Goal: Transaction & Acquisition: Obtain resource

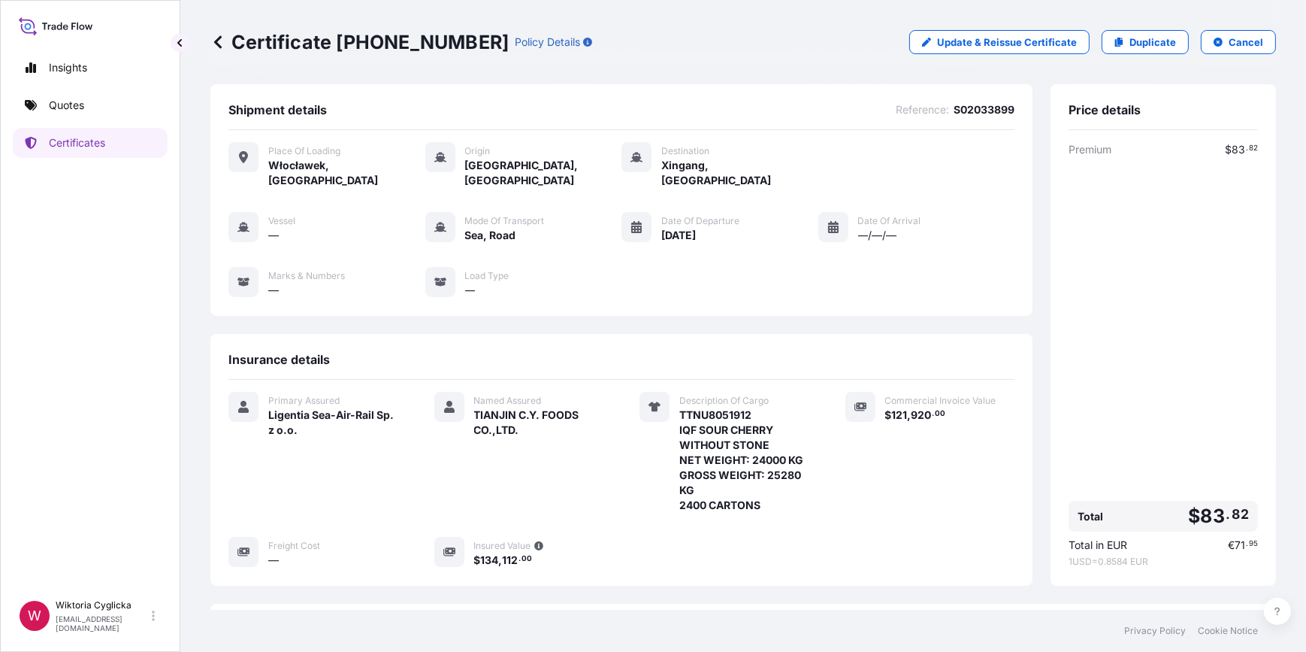
scroll to position [185, 0]
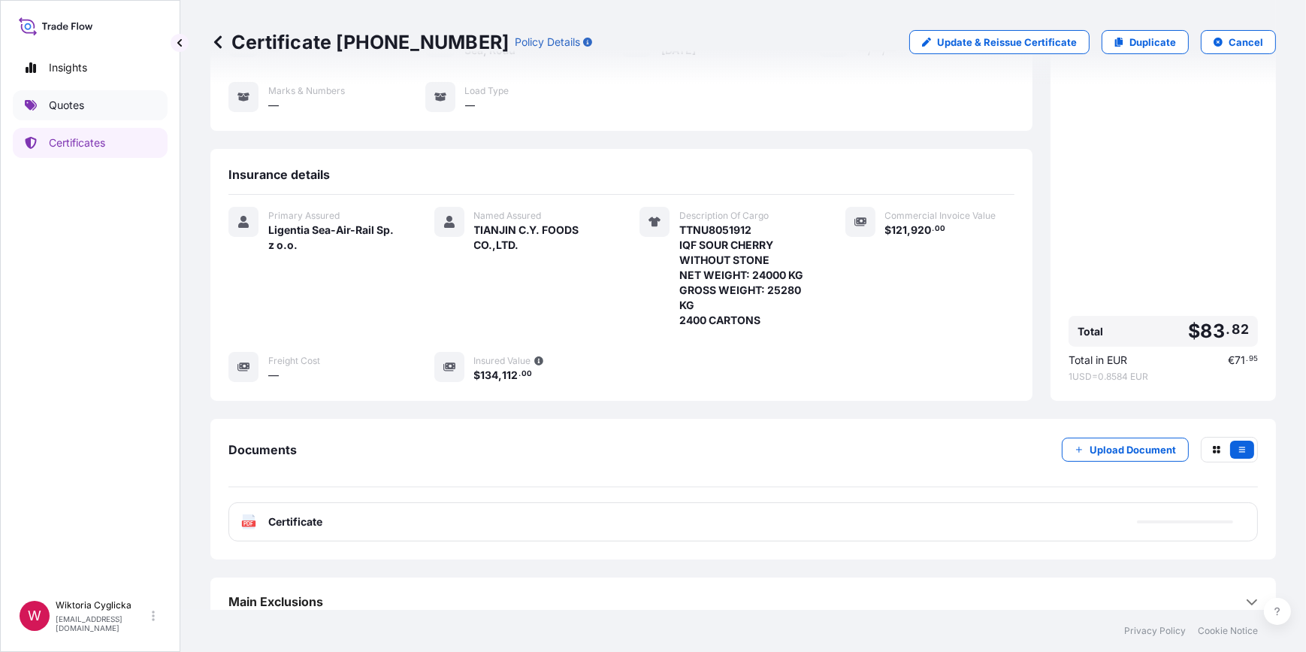
click at [120, 106] on link "Quotes" at bounding box center [90, 105] width 155 height 30
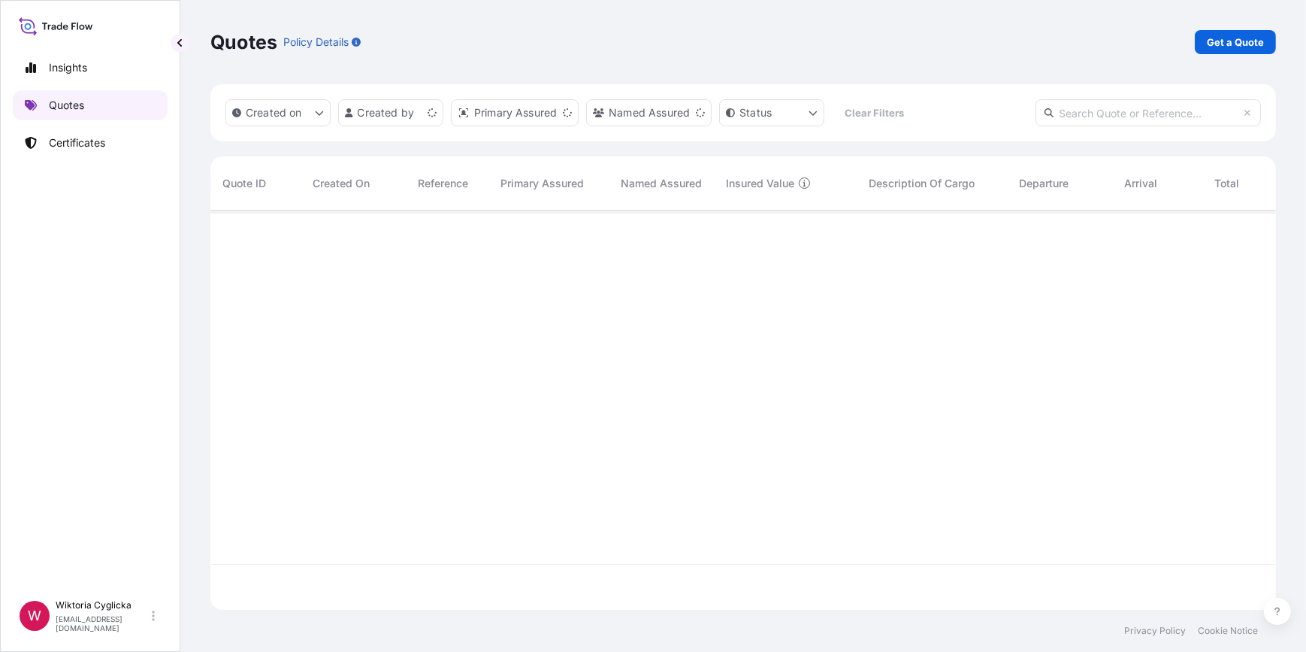
scroll to position [397, 1055]
click at [103, 140] on p "Certificates" at bounding box center [77, 142] width 56 height 15
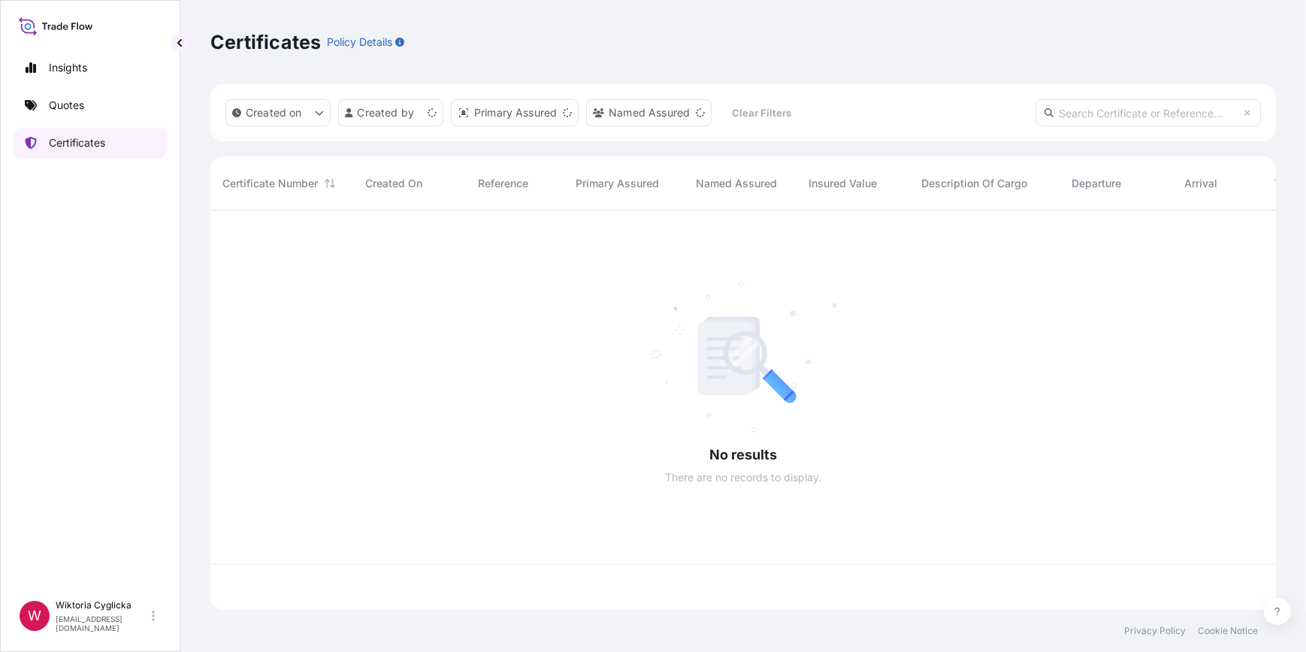
scroll to position [397, 1055]
click at [1116, 111] on input "text" at bounding box center [1148, 112] width 225 height 27
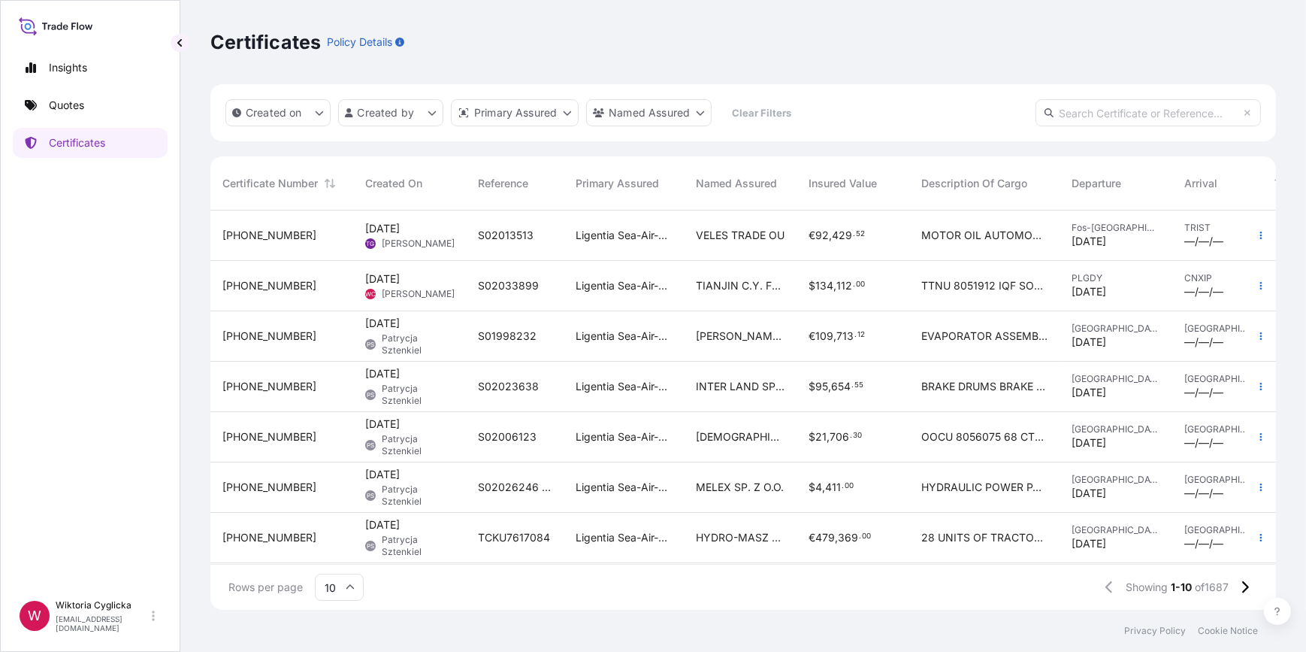
paste input "S02031718"
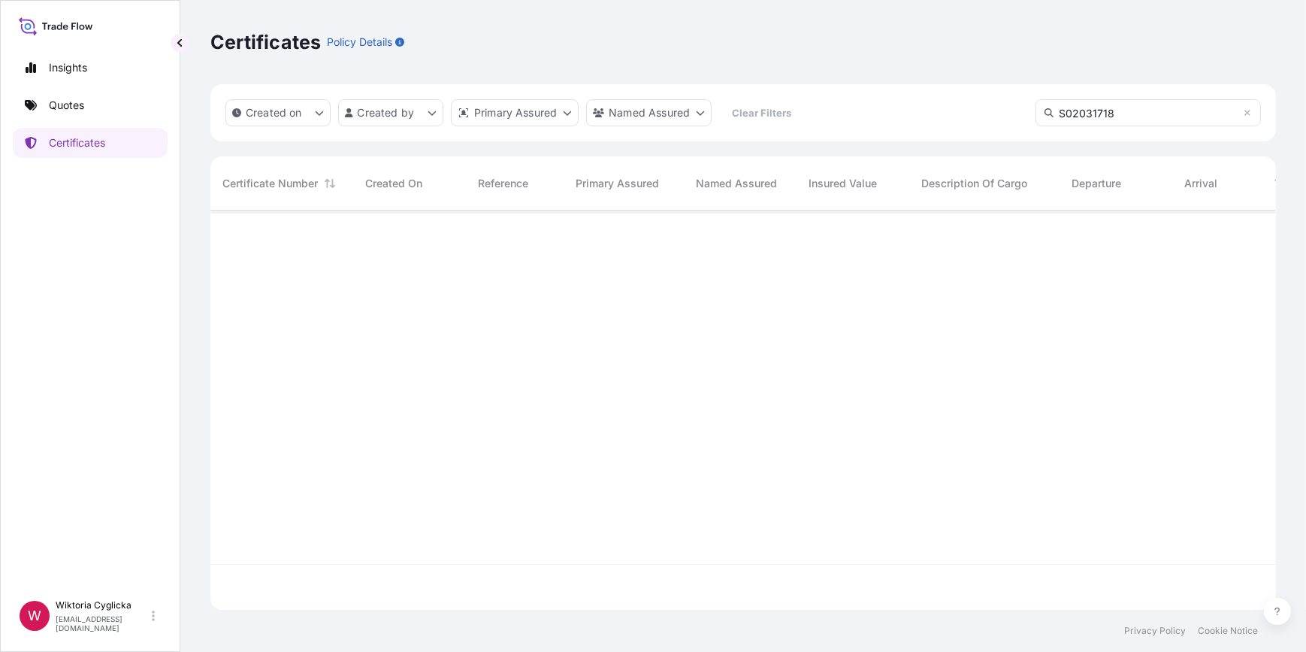
type input "S02031718"
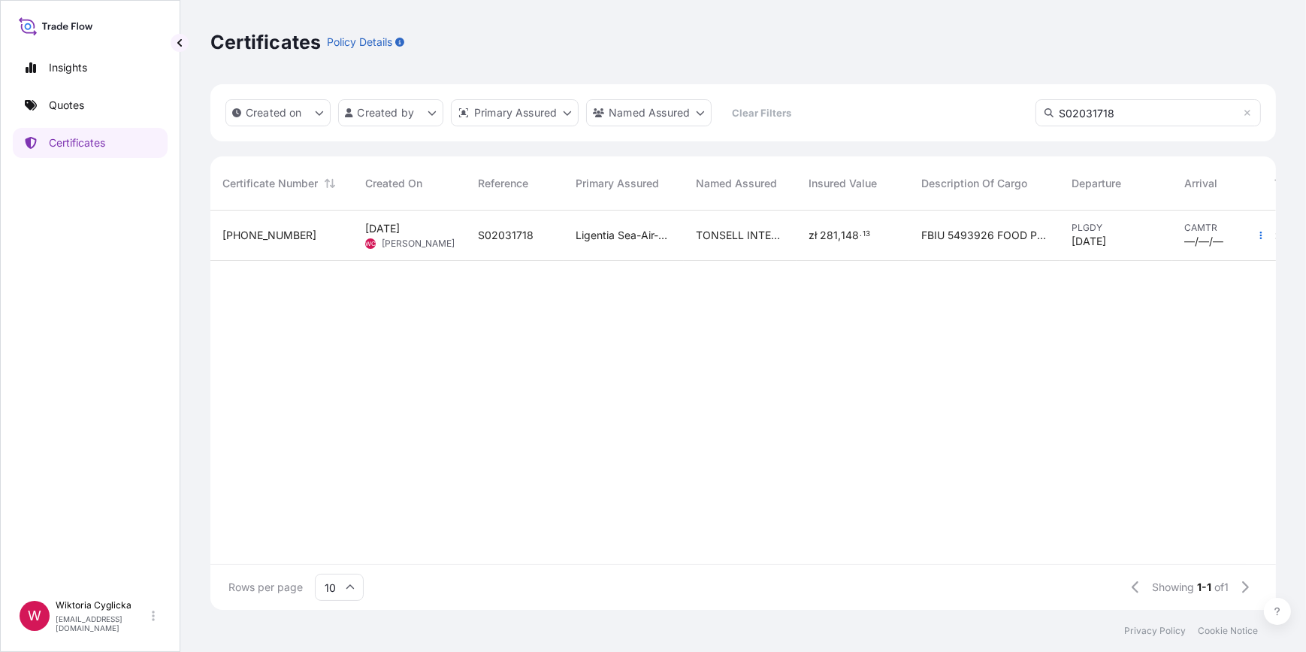
click at [860, 236] on span "." at bounding box center [861, 233] width 2 height 5
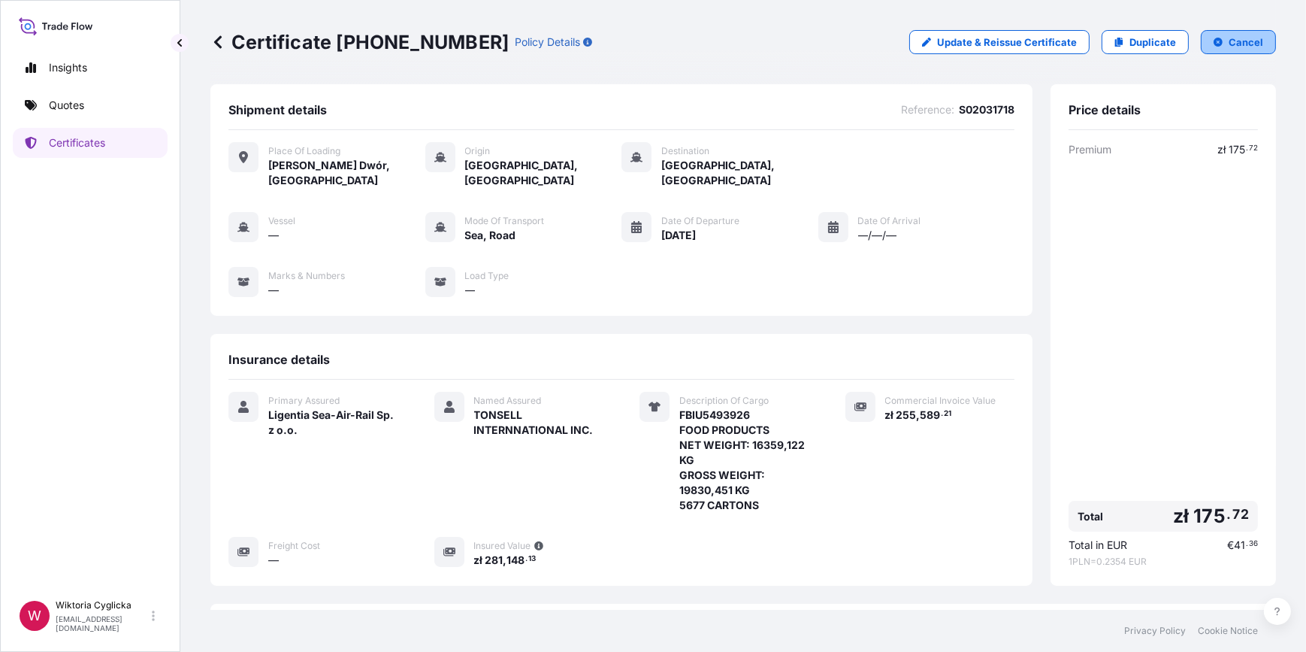
click at [1233, 47] on p "Cancel" at bounding box center [1246, 42] width 35 height 15
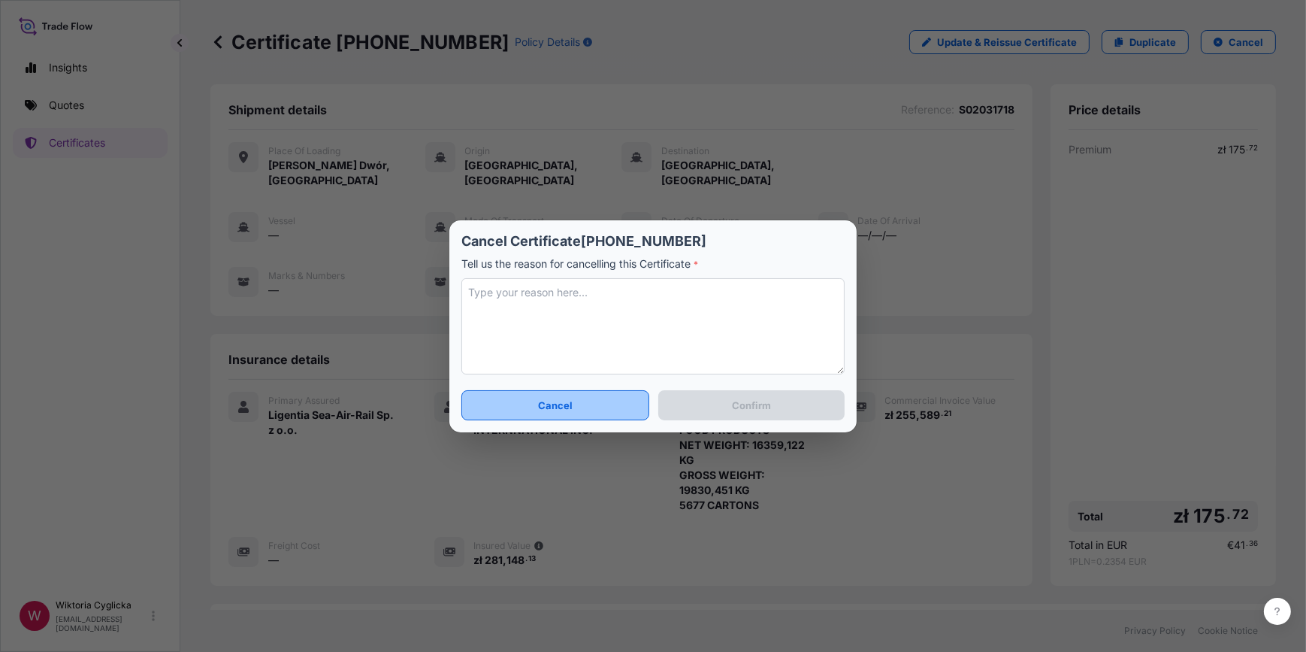
click at [598, 405] on button "Cancel" at bounding box center [555, 405] width 188 height 30
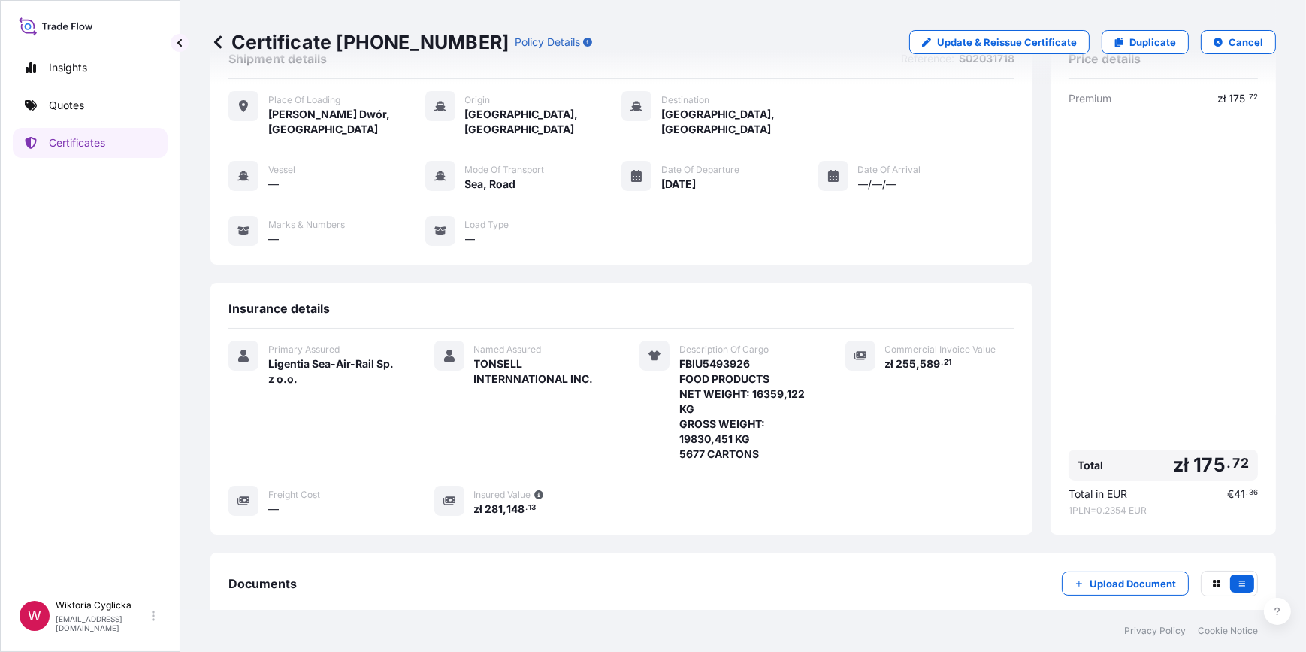
scroll to position [45, 0]
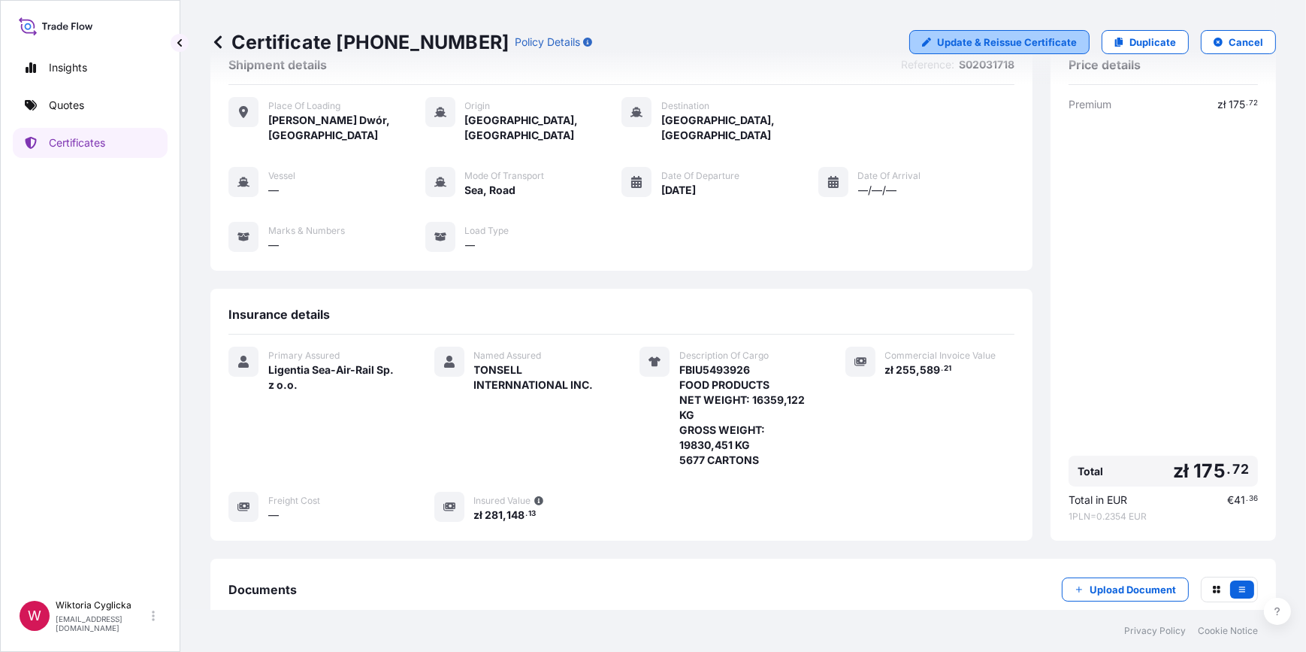
click at [1027, 44] on p "Update & Reissue Certificate" at bounding box center [1007, 42] width 140 height 15
select select "Road / [GEOGRAPHIC_DATA]"
select select "Sea"
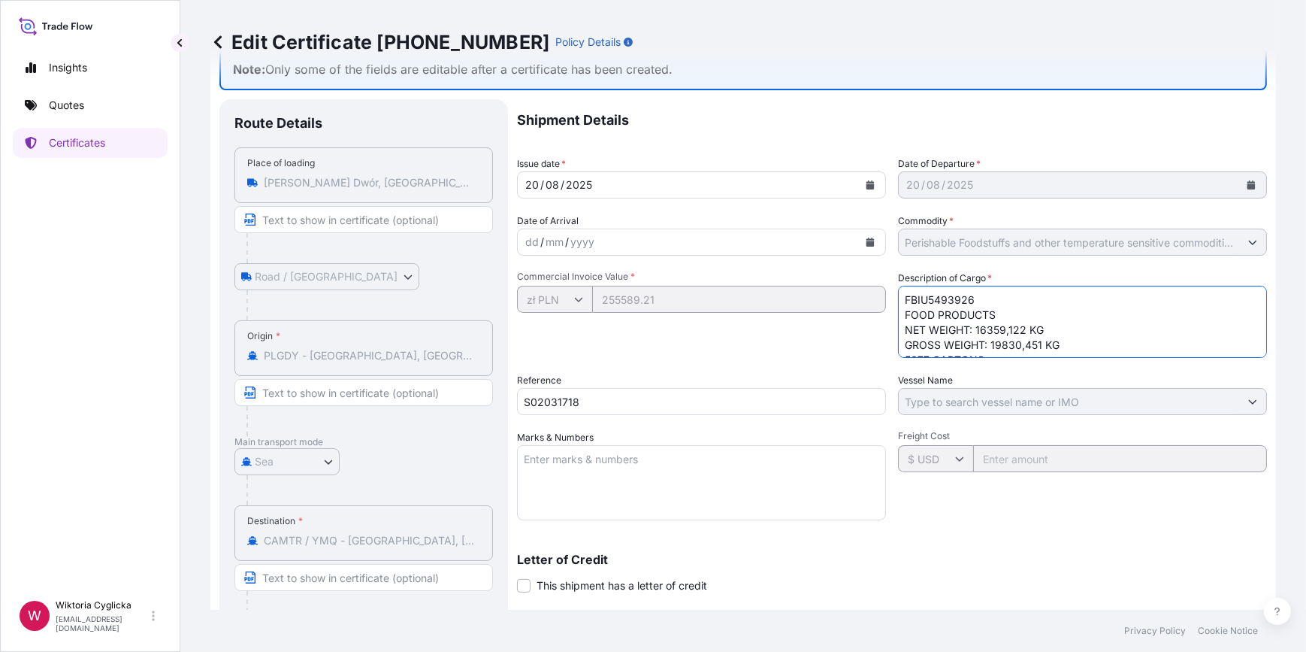
click at [964, 322] on textarea "FBIU5493926 FOOD PRODUCTS NET WEIGHT: 16359,122 KG GROSS WEIGHT: 19830,451 KG 5…" at bounding box center [1082, 322] width 369 height 72
drag, startPoint x: 938, startPoint y: 328, endPoint x: 947, endPoint y: 328, distance: 9.0
click at [938, 328] on textarea "FBIU5493926 FOOD PRODUCTS NET WEIGHT: 16359,122 KG GROSS WEIGHT: 19830,451 KG 5…" at bounding box center [1082, 322] width 369 height 72
drag, startPoint x: 1000, startPoint y: 309, endPoint x: 897, endPoint y: 311, distance: 103.0
click at [898, 311] on textarea "FBIU5493926 FOOD PRODUCTS NET WEIGHT: 16359,122 KG GROSS WEIGHT: 19830,451 KG 5…" at bounding box center [1082, 322] width 369 height 72
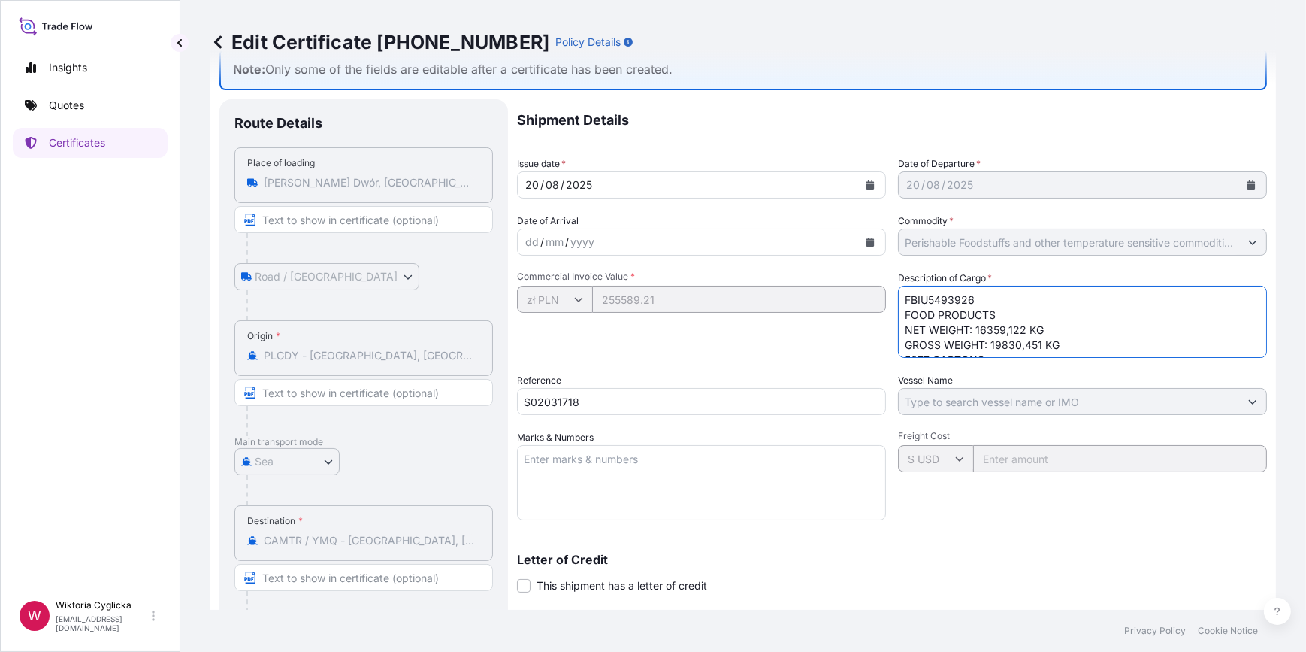
paste textarea "CHOCOLATES, COOKIES, TEA,"
click at [1080, 318] on textarea "FBIU5493926 FOOD PRODUCTS NET WEIGHT: 16359,122 KG GROSS WEIGHT: 19830,451 KG 5…" at bounding box center [1082, 322] width 369 height 72
paste textarea "MAYONNAISE, PRESERVES, HONEY, DRINKS , SPARE NEW PARTS FOR DUMPLING MACHINE"
click at [1018, 350] on textarea "FBIU5493926 FOOD PRODUCTS NET WEIGHT: 16359,122 KG GROSS WEIGHT: 19830,451 KG 5…" at bounding box center [1082, 322] width 369 height 72
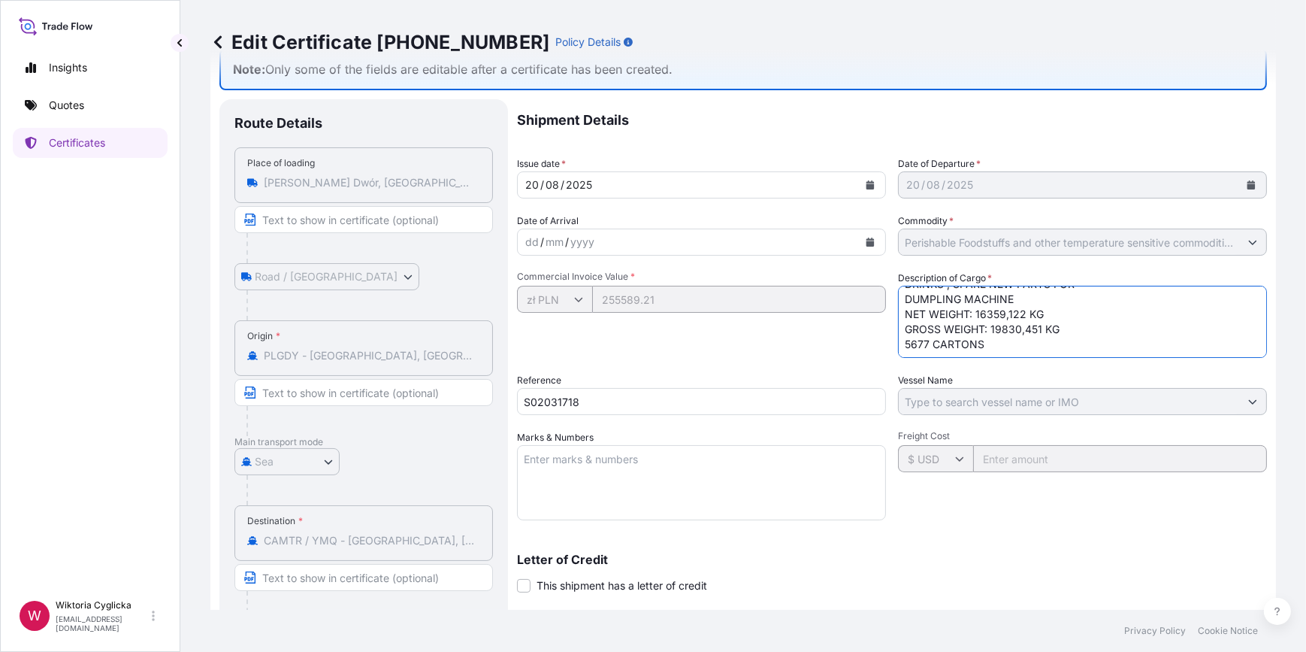
drag, startPoint x: 1066, startPoint y: 328, endPoint x: 988, endPoint y: 325, distance: 78.2
click at [988, 325] on textarea "FBIU5493926 FOOD PRODUCTS NET WEIGHT: 16359,122 KG GROSS WEIGHT: 19830,451 KG 5…" at bounding box center [1082, 322] width 369 height 72
paste textarea ".450KGS"
click at [1039, 326] on textarea "FBIU5493926 FOOD PRODUCTS NET WEIGHT: 16359,122 KG GROSS WEIGHT: 19830,451 KG 5…" at bounding box center [1082, 322] width 369 height 72
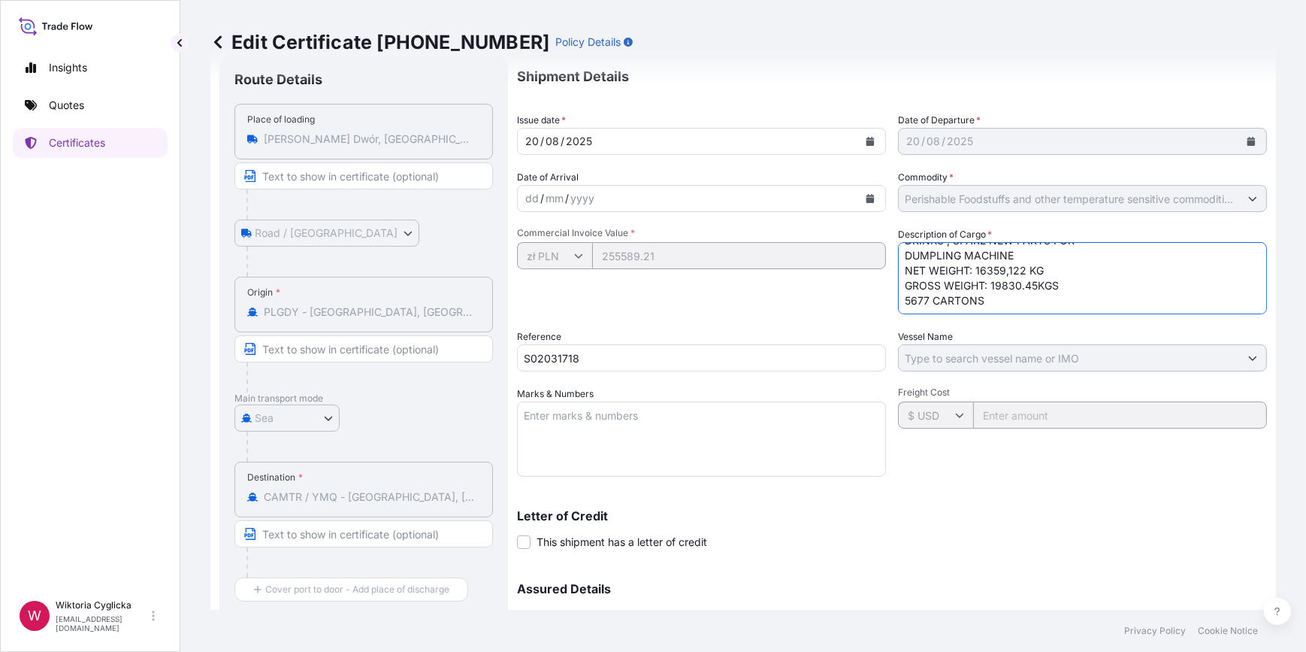
scroll to position [227, 0]
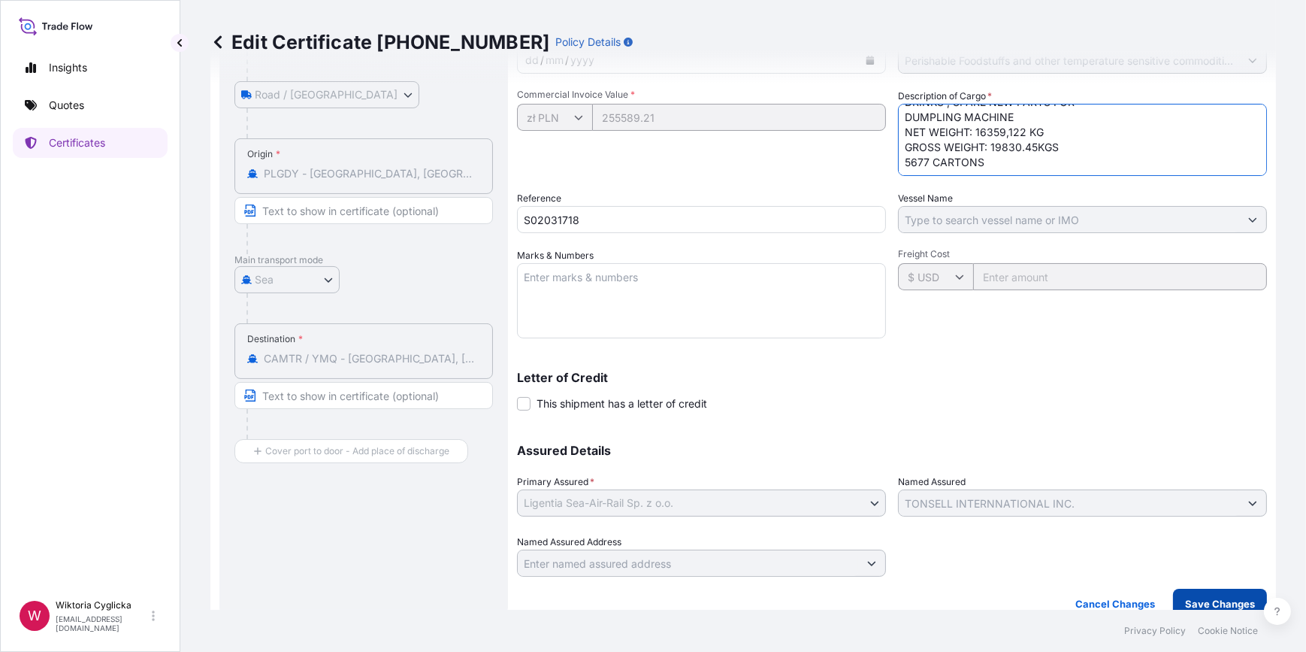
type textarea "FBIU5493926 CHOCOLATES, COOKIES, TEA, MAYONNAISE, PRESERVES, HONEY, DRINKS , SP…"
click at [1207, 602] on p "Save Changes" at bounding box center [1220, 603] width 70 height 15
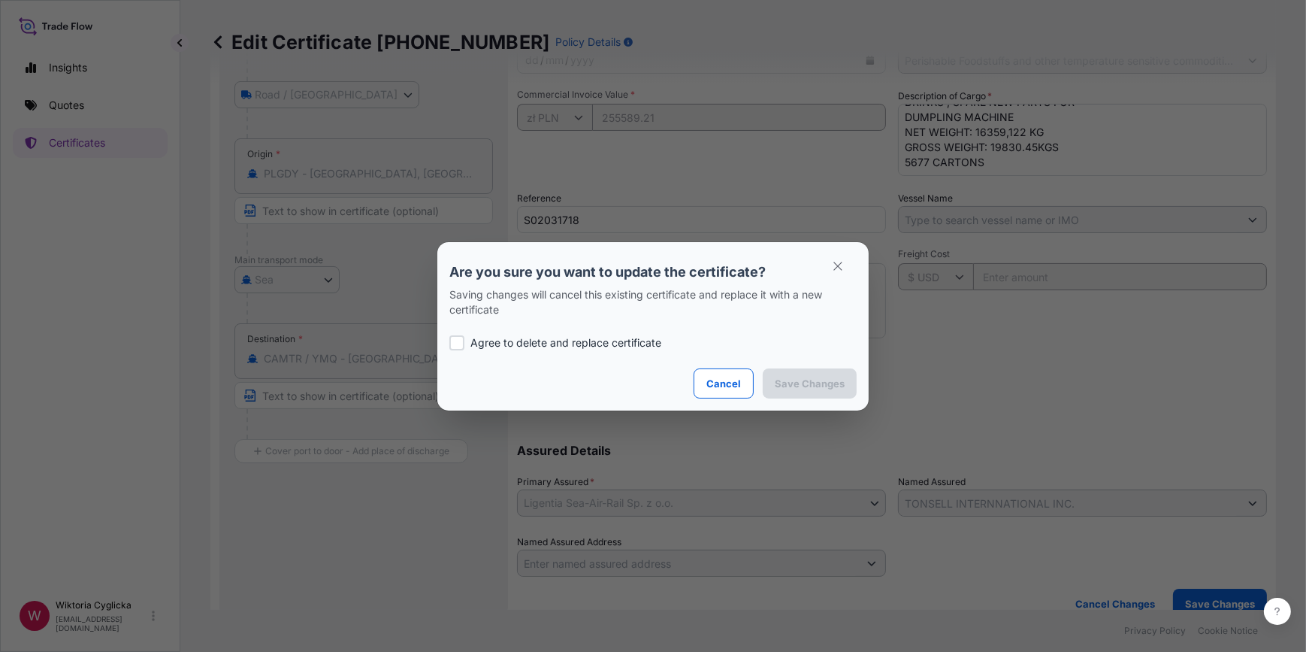
click at [455, 337] on div at bounding box center [456, 342] width 15 height 15
checkbox input "true"
click at [812, 389] on p "Save Changes" at bounding box center [810, 383] width 70 height 15
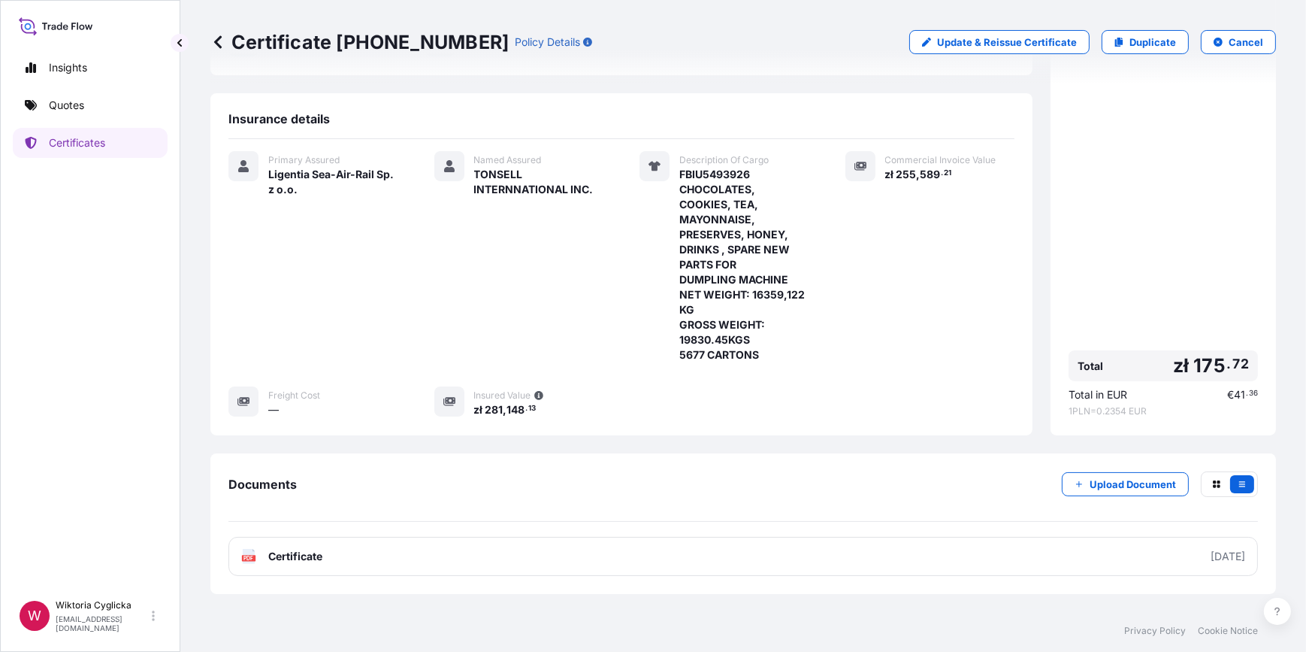
scroll to position [275, 0]
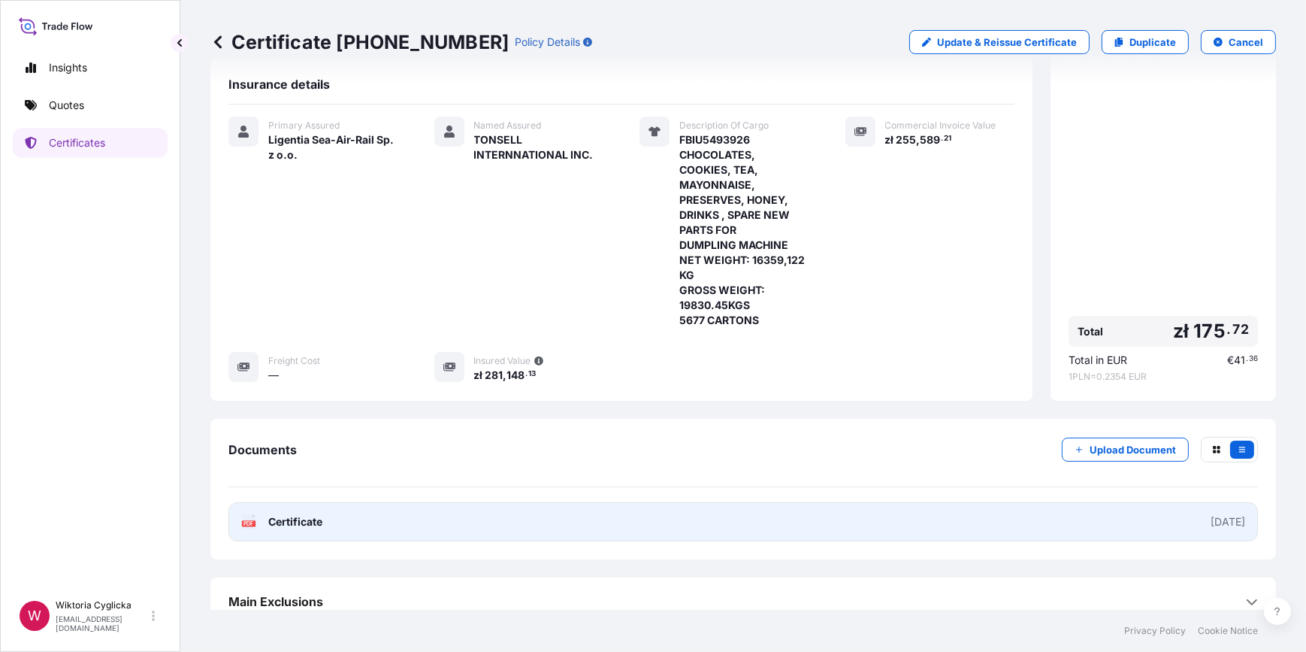
click at [601, 511] on link "PDF Certificate [DATE]" at bounding box center [743, 521] width 1030 height 39
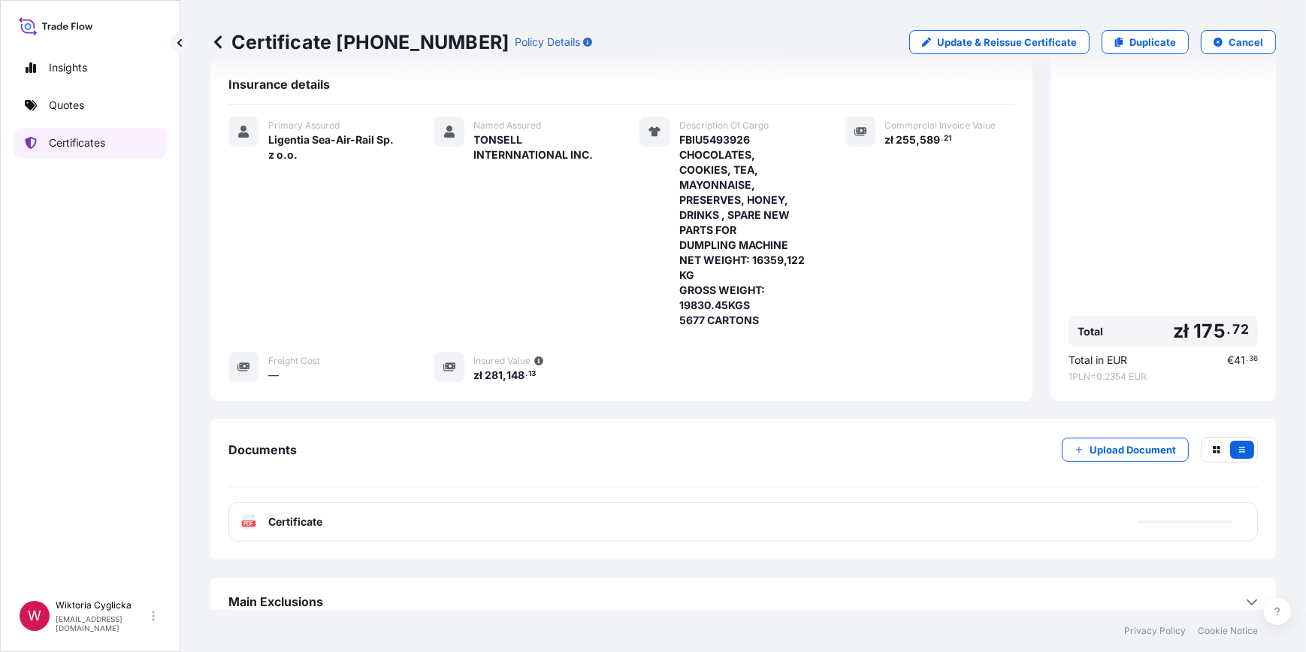
click at [92, 109] on link "Quotes" at bounding box center [90, 105] width 155 height 30
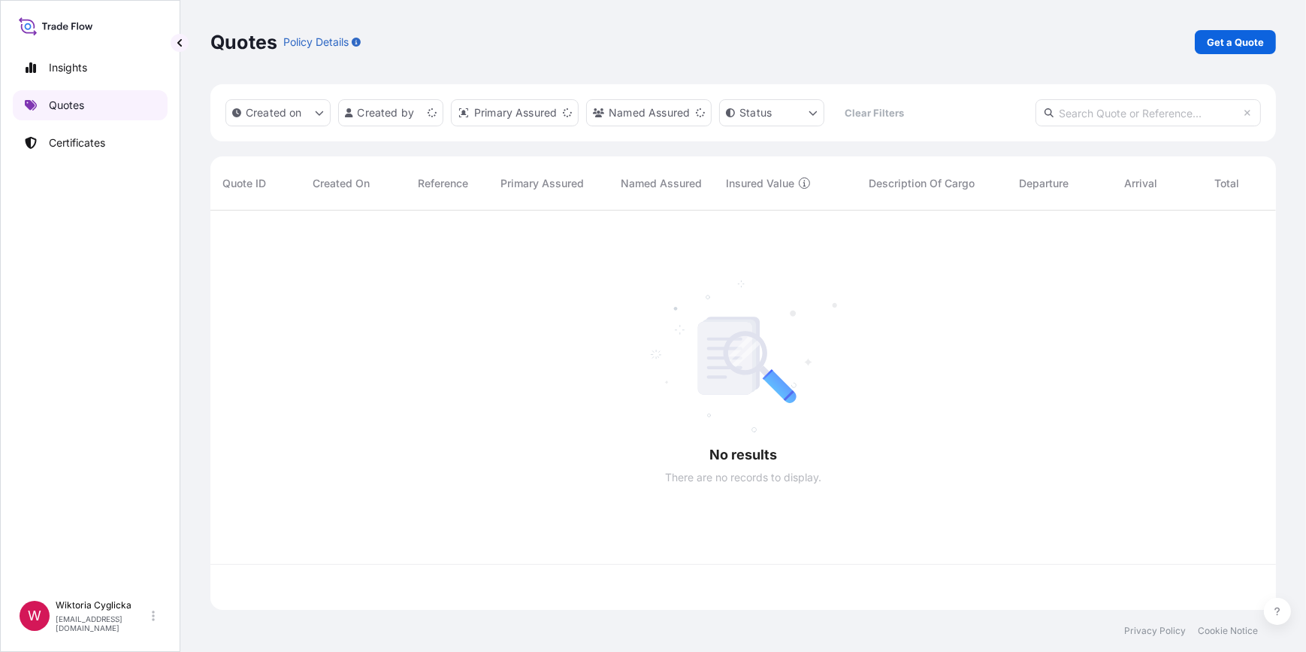
scroll to position [397, 1055]
click at [1213, 43] on p "Get a Quote" at bounding box center [1235, 42] width 57 height 15
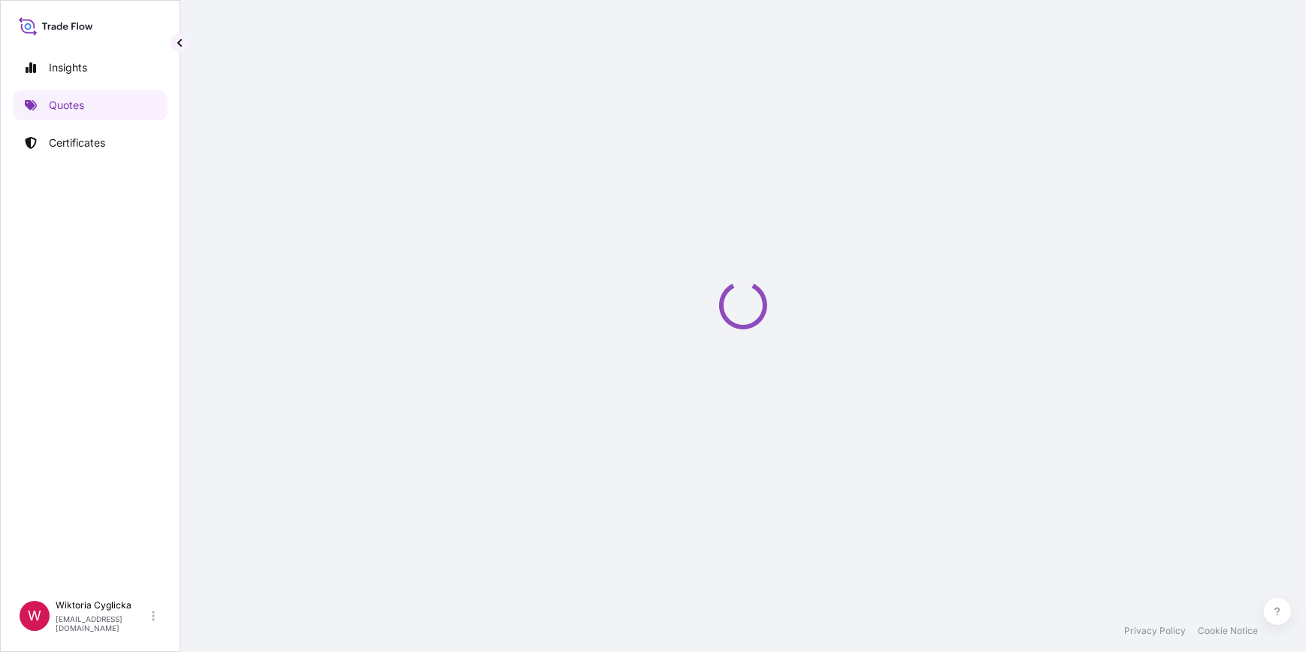
select select "Sea"
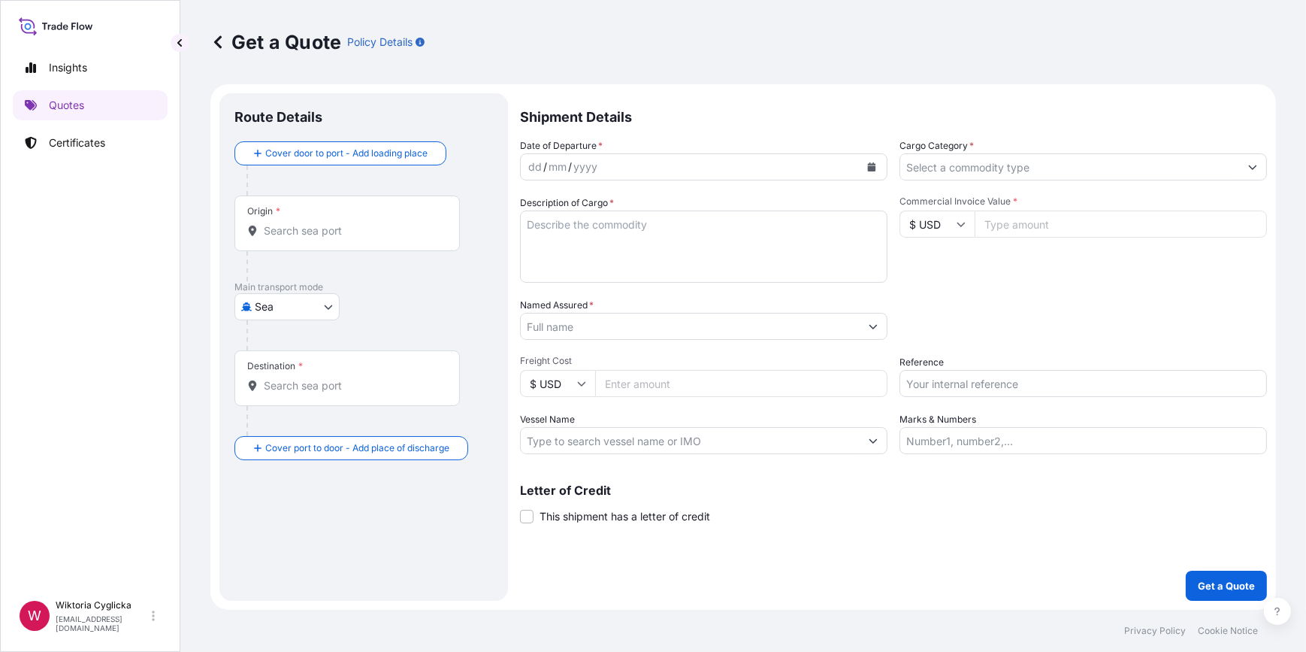
click at [952, 173] on input "Cargo Category *" at bounding box center [1069, 166] width 339 height 27
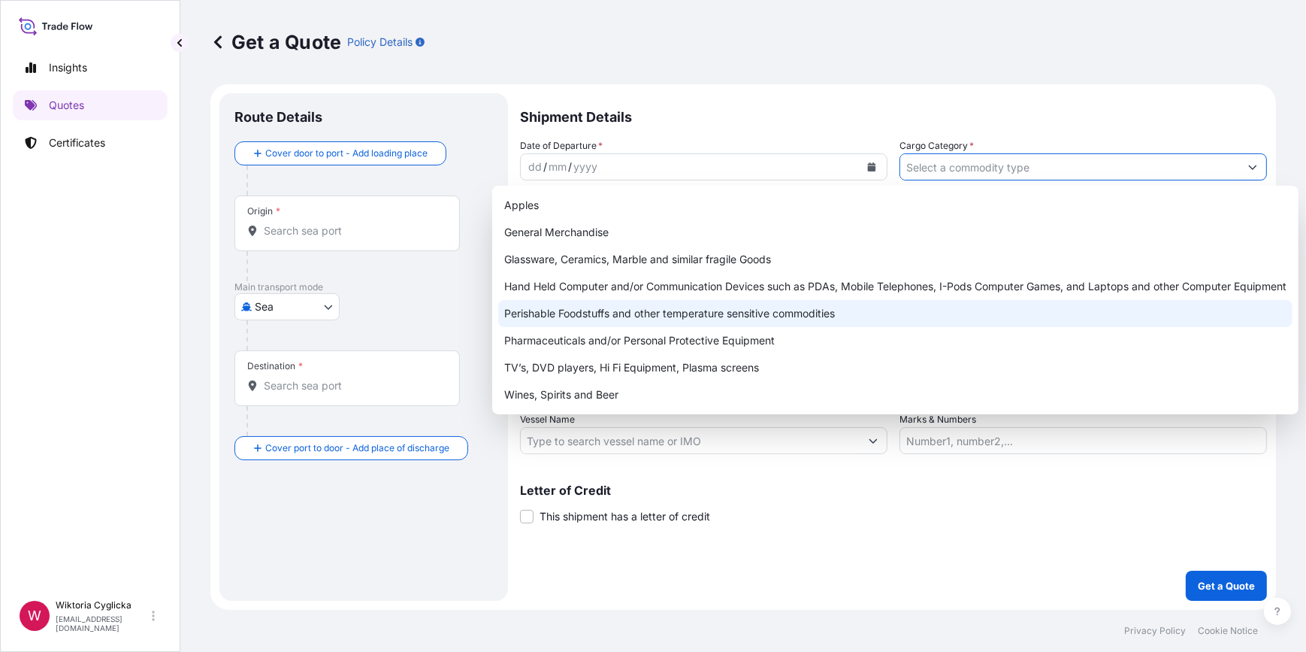
click at [636, 316] on div "Perishable Foodstuffs and other temperature sensitive commodities" at bounding box center [895, 313] width 794 height 27
type input "Perishable Foodstuffs and other temperature sensitive commodities"
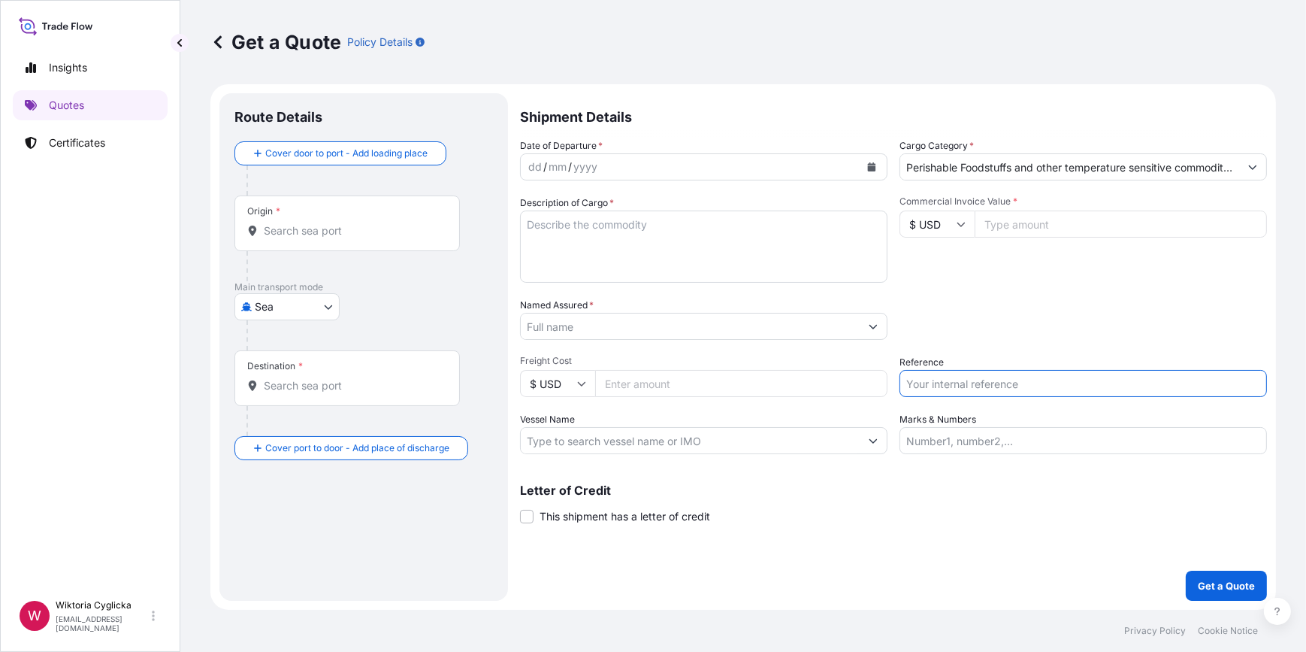
click at [958, 383] on input "Reference" at bounding box center [1084, 383] width 368 height 27
paste input "S02032866"
type input "S02032866"
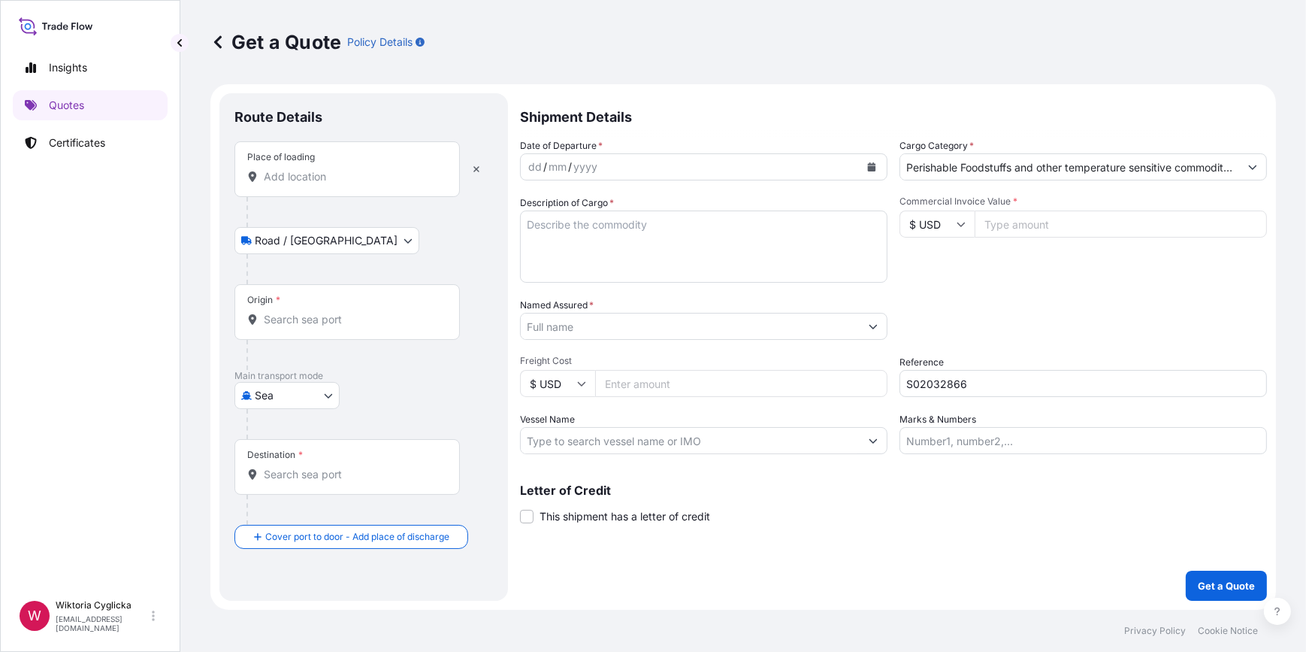
click at [598, 259] on textarea "Description of Cargo *" at bounding box center [704, 246] width 368 height 72
click at [659, 279] on textarea "Description of Cargo *" at bounding box center [704, 246] width 368 height 72
paste textarea "ORGANIC RED CURRANTS FROZEN IQF CLASS I NET WEIGHT: 22000 KG"
click at [677, 262] on textarea "ORGANIC RED CURRANTS FROZEN IQF CLASS I NET WEIGHT: 22000 KG" at bounding box center [704, 246] width 368 height 72
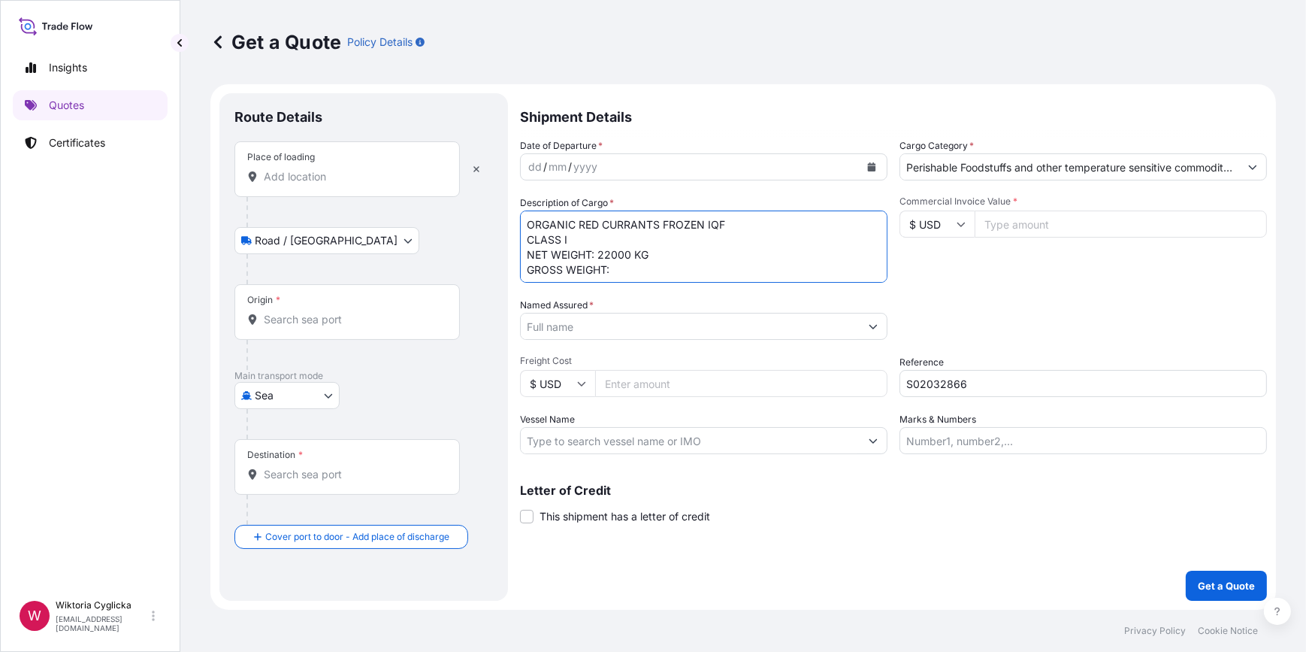
paste textarea "23226"
click at [528, 222] on textarea "ORGANIC RED CURRANTS FROZEN IQF CLASS I NET WEIGHT: 22000 KG GROSS WEIGHT: 2322…" at bounding box center [704, 246] width 368 height 72
paste textarea "SEGU 9419907"
click at [561, 229] on textarea "SEGU 9419907 ORGANIC RED CURRANTS FROZEN IQF CLASS I NET WEIGHT: 22000 KG GROSS…" at bounding box center [704, 246] width 368 height 72
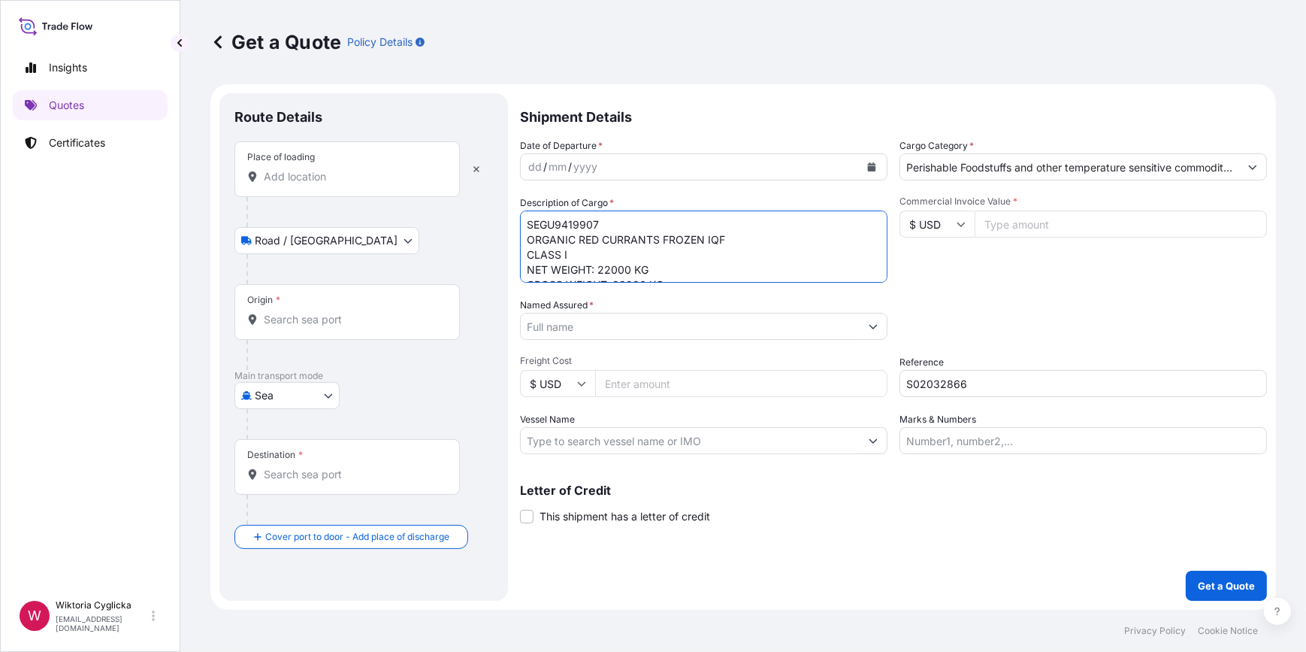
scroll to position [31, 0]
type textarea "SEGU9419907 ORGANIC RED CURRANTS FROZEN IQF CLASS I NET WEIGHT: 22000 KG GROSS …"
click at [323, 315] on input "Origin *" at bounding box center [352, 319] width 177 height 15
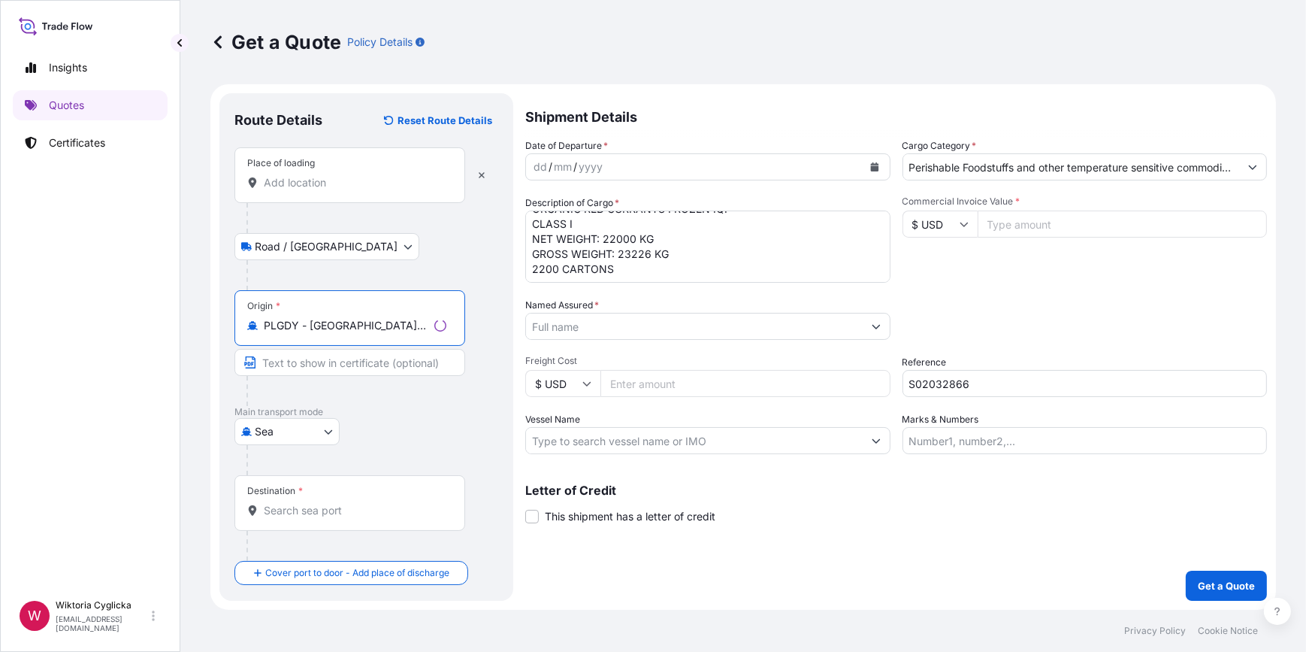
type input "PLGDY - [GEOGRAPHIC_DATA], [GEOGRAPHIC_DATA]"
click at [320, 510] on input "Destination *" at bounding box center [355, 510] width 183 height 15
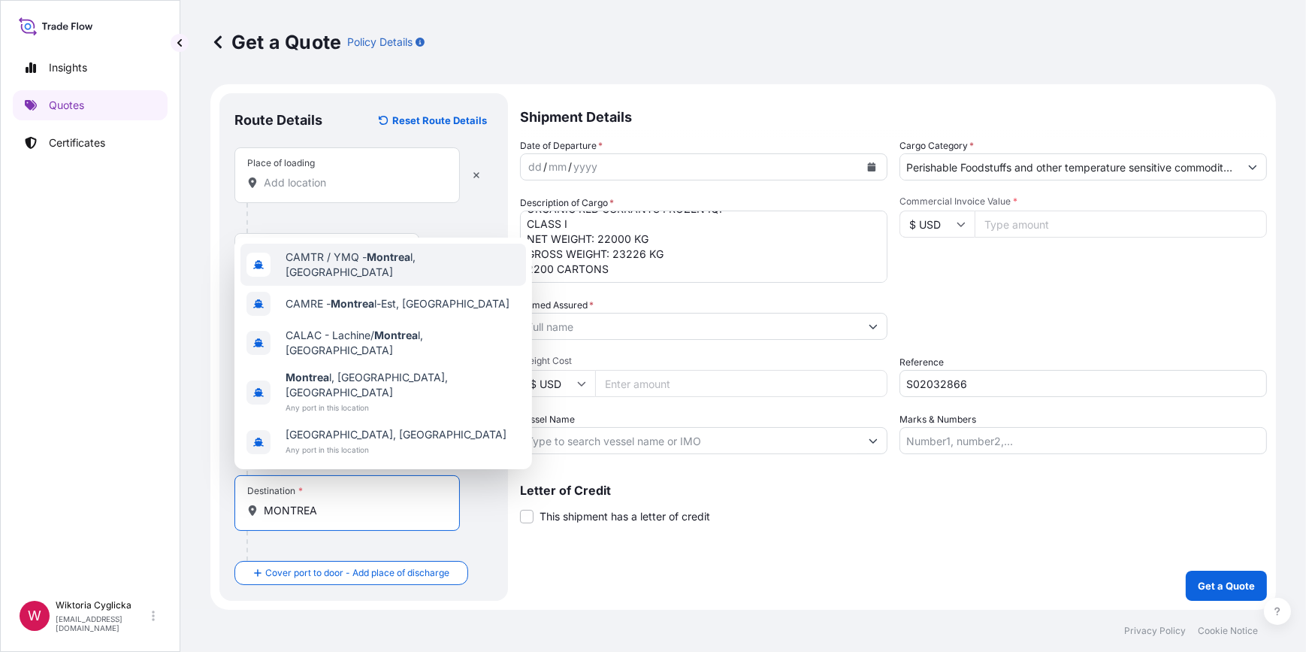
click at [363, 280] on span "CAMTR / YMQ - Montrea l, [GEOGRAPHIC_DATA]" at bounding box center [403, 265] width 235 height 30
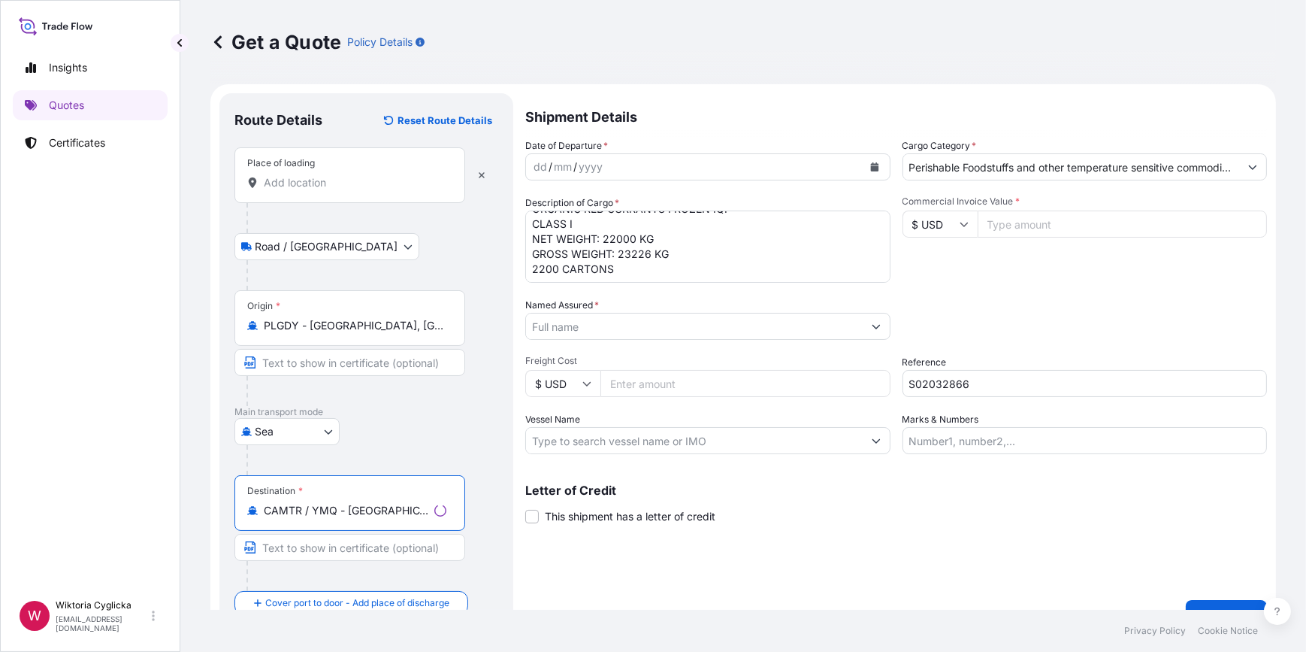
type input "CAMTR / YMQ - [GEOGRAPHIC_DATA], [GEOGRAPHIC_DATA]"
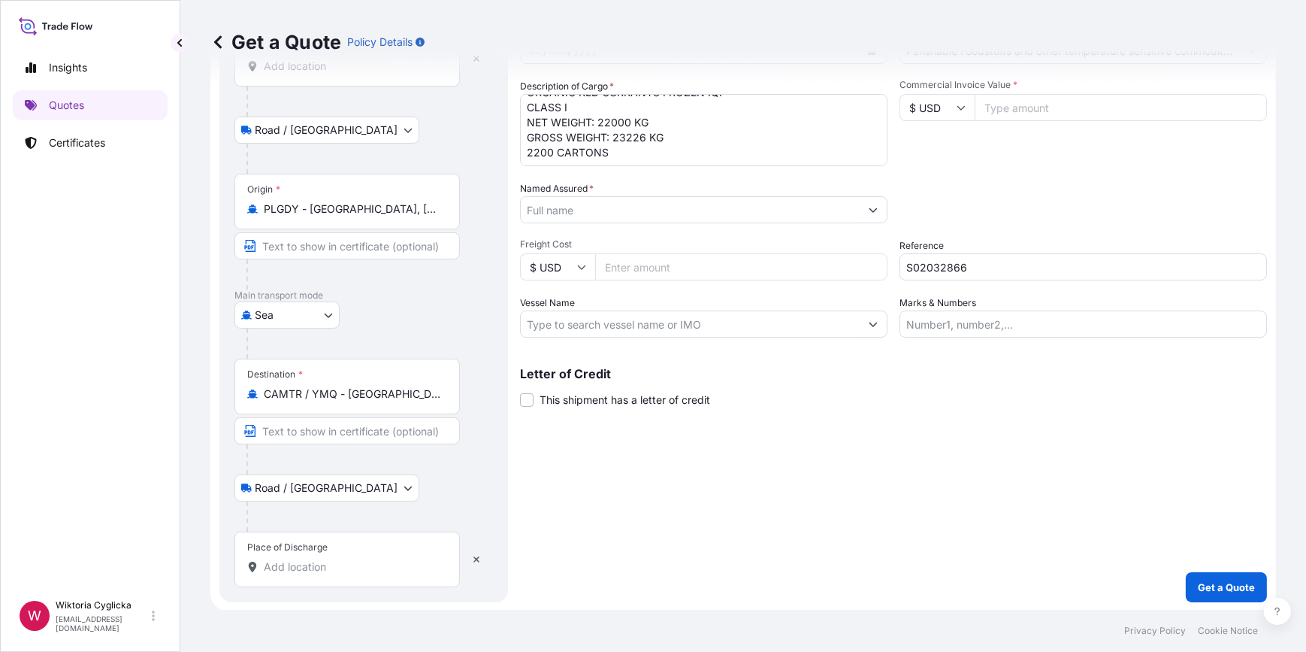
scroll to position [117, 0]
click at [344, 573] on div "Place of Discharge" at bounding box center [347, 559] width 225 height 56
click at [344, 573] on input "Place of Discharge" at bounding box center [352, 565] width 177 height 15
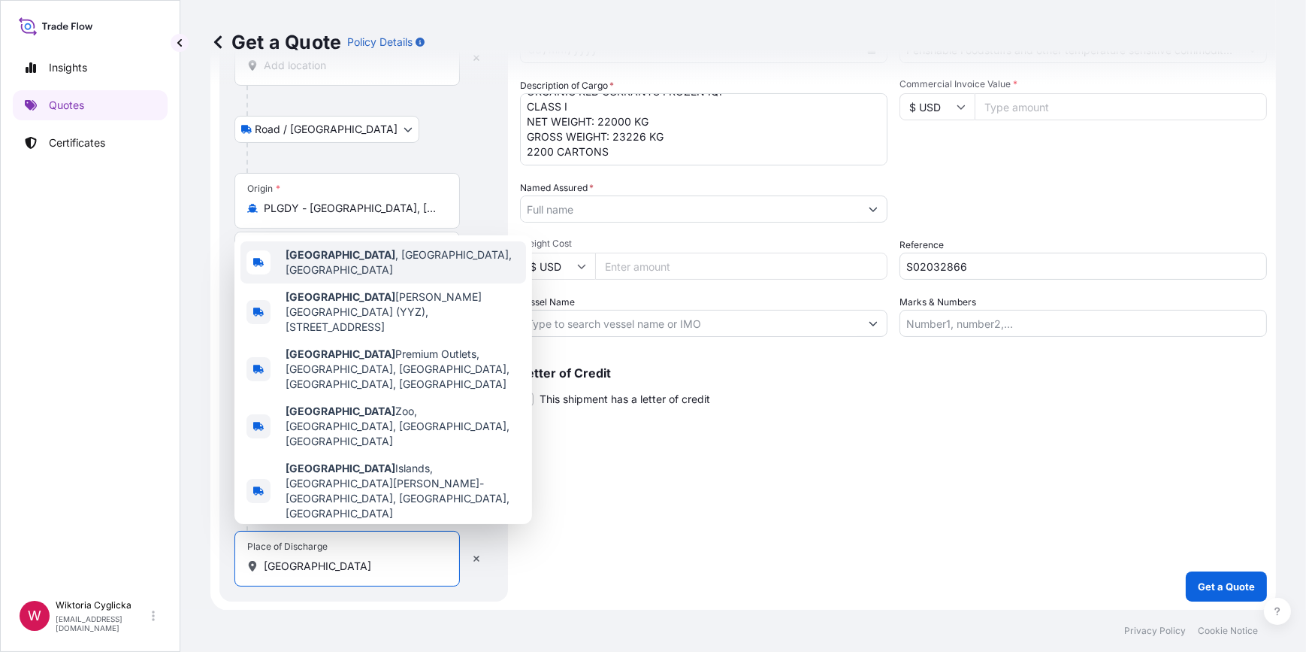
click at [371, 277] on span "[GEOGRAPHIC_DATA] , [GEOGRAPHIC_DATA], [GEOGRAPHIC_DATA]" at bounding box center [403, 262] width 235 height 30
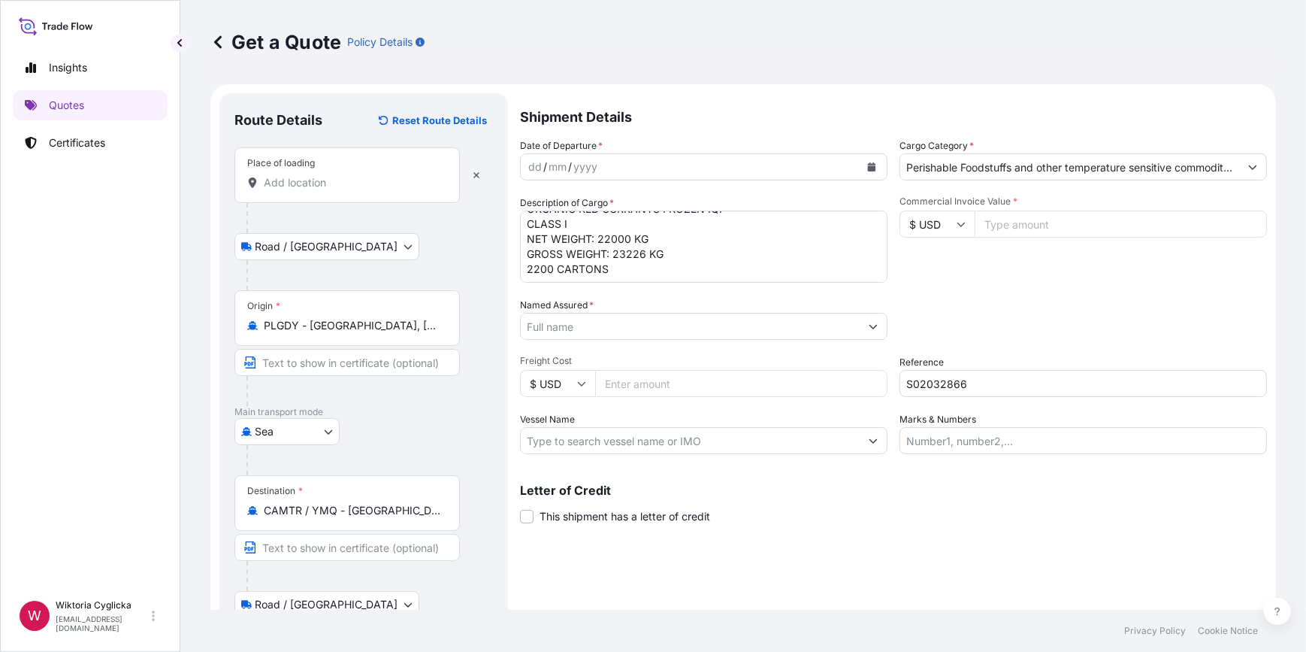
scroll to position [0, 0]
type input "[GEOGRAPHIC_DATA], [GEOGRAPHIC_DATA], [GEOGRAPHIC_DATA]"
click at [616, 325] on input "Named Assured *" at bounding box center [690, 326] width 339 height 27
click at [623, 341] on body "15 options available. Insights Quotes Certificates W Wiktoria Cyglicka [EMAIL_A…" at bounding box center [653, 326] width 1306 height 652
click at [618, 330] on input "Named Assured *" at bounding box center [690, 326] width 339 height 27
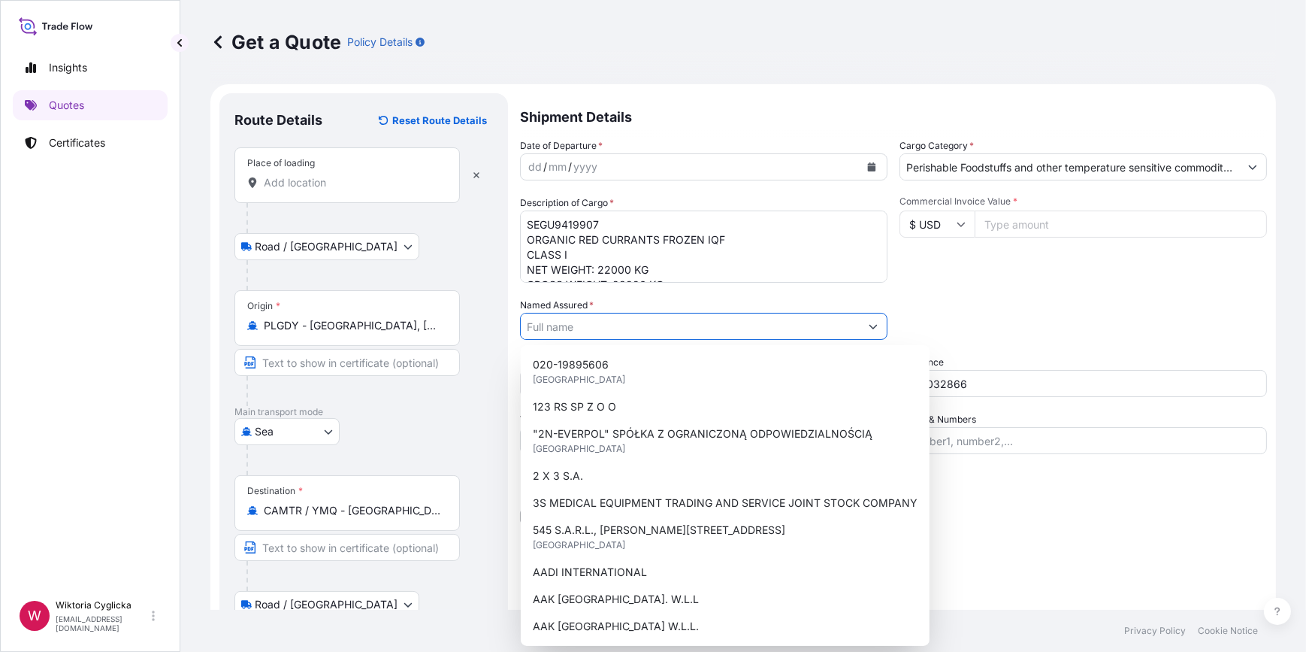
paste input "CROFTER'S FOOD LTD."
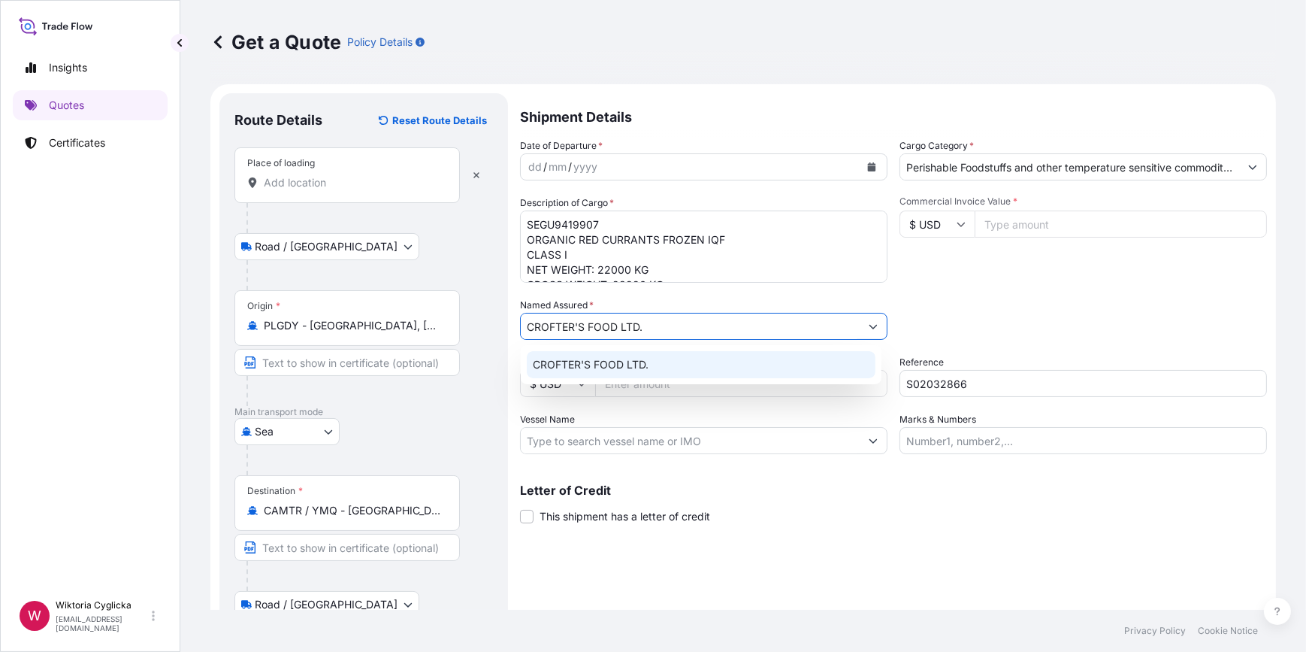
click at [616, 359] on span "CROFTER'S FOOD LTD." at bounding box center [591, 364] width 116 height 15
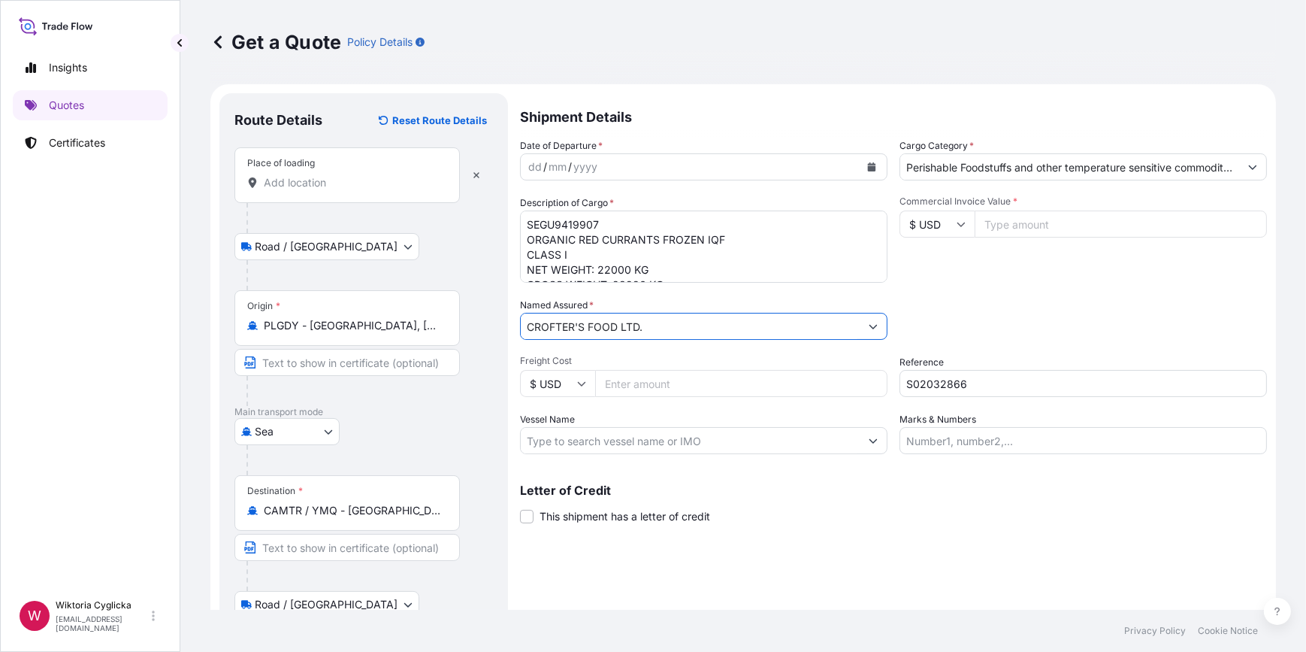
type input "CROFTER'S FOOD LTD."
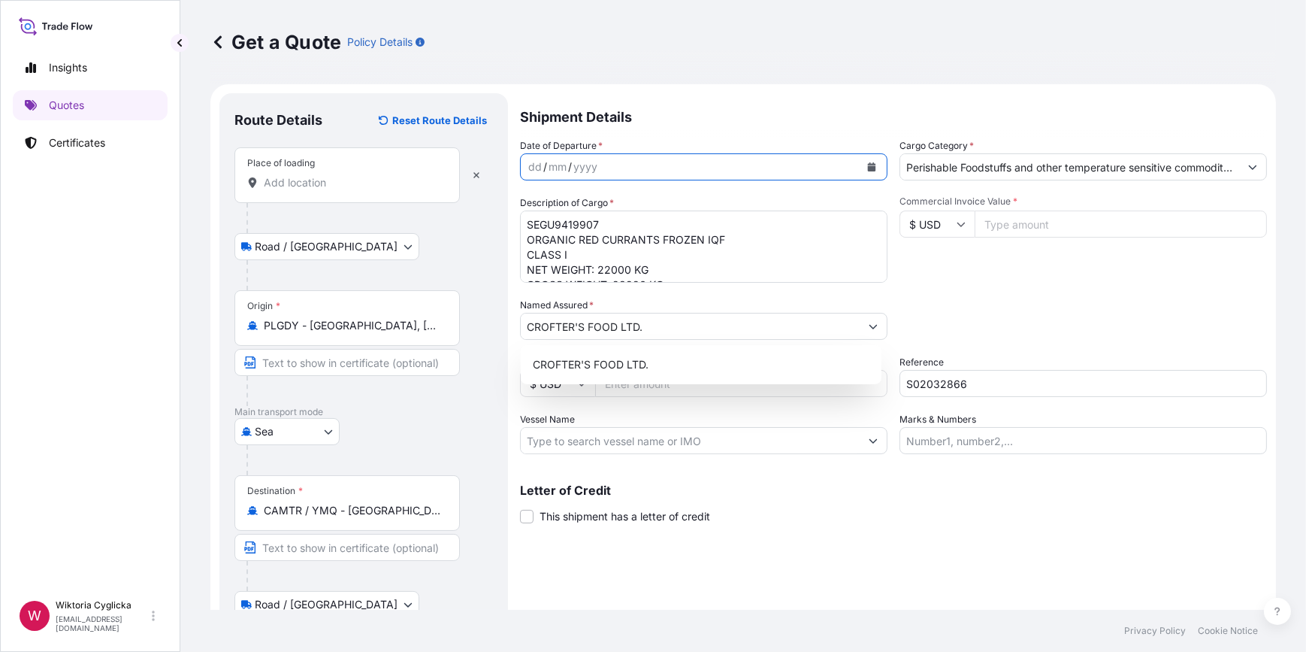
click at [868, 167] on icon "Calendar" at bounding box center [872, 166] width 8 height 9
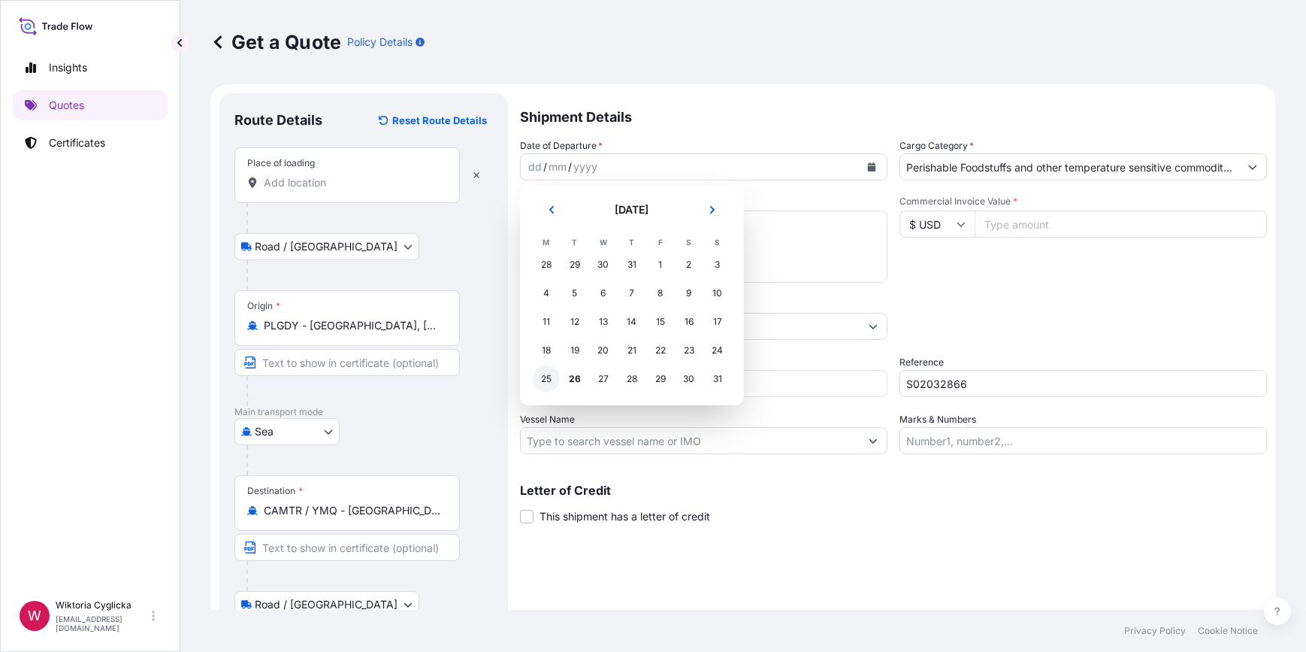
click at [549, 378] on div "25" at bounding box center [546, 378] width 27 height 27
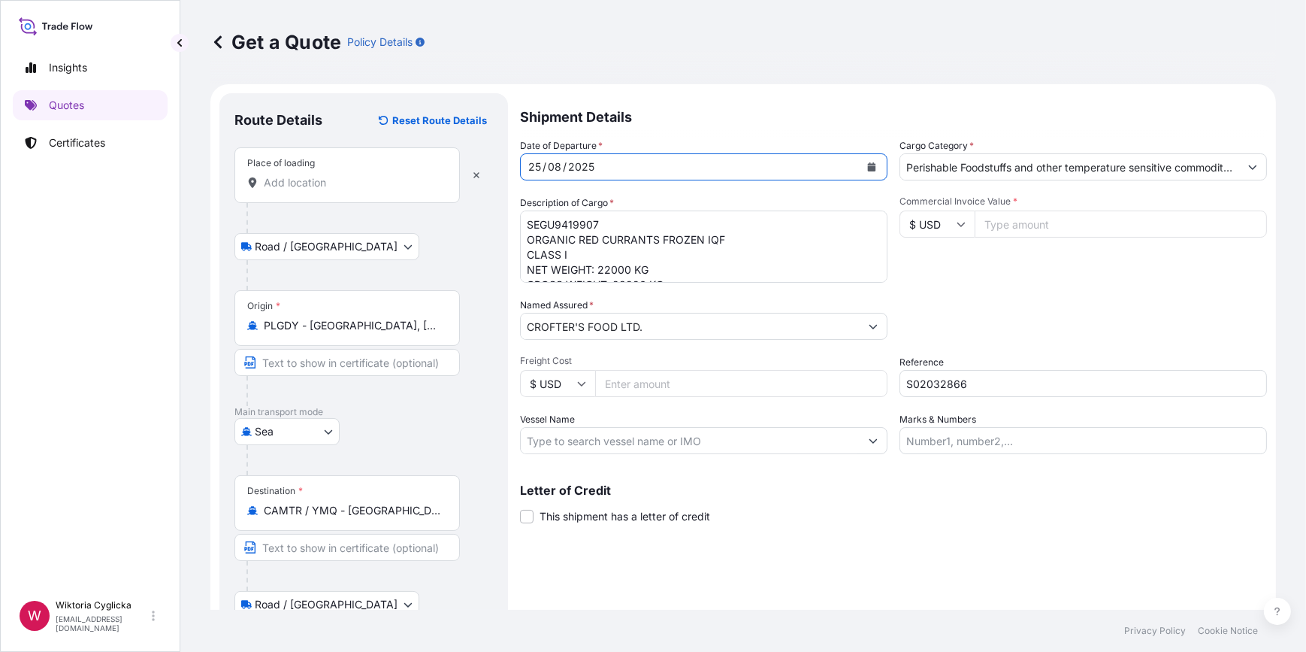
click at [349, 188] on input "Place of loading" at bounding box center [352, 182] width 177 height 15
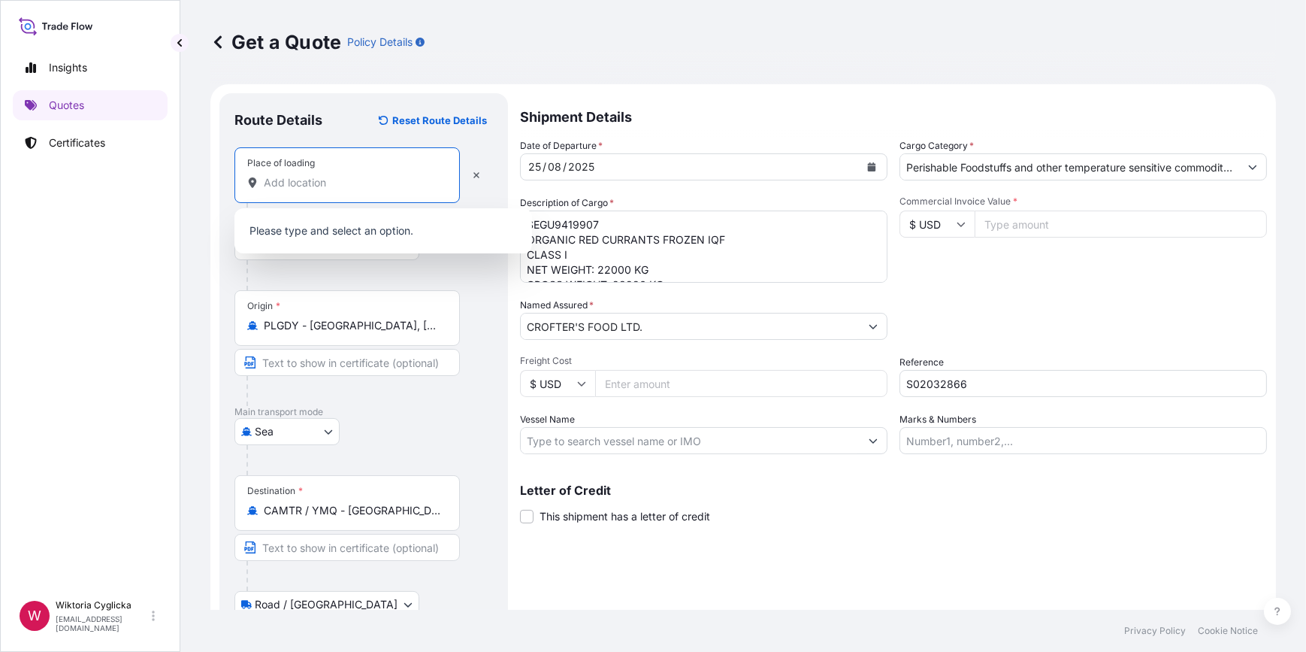
paste input "TARNOGROD"
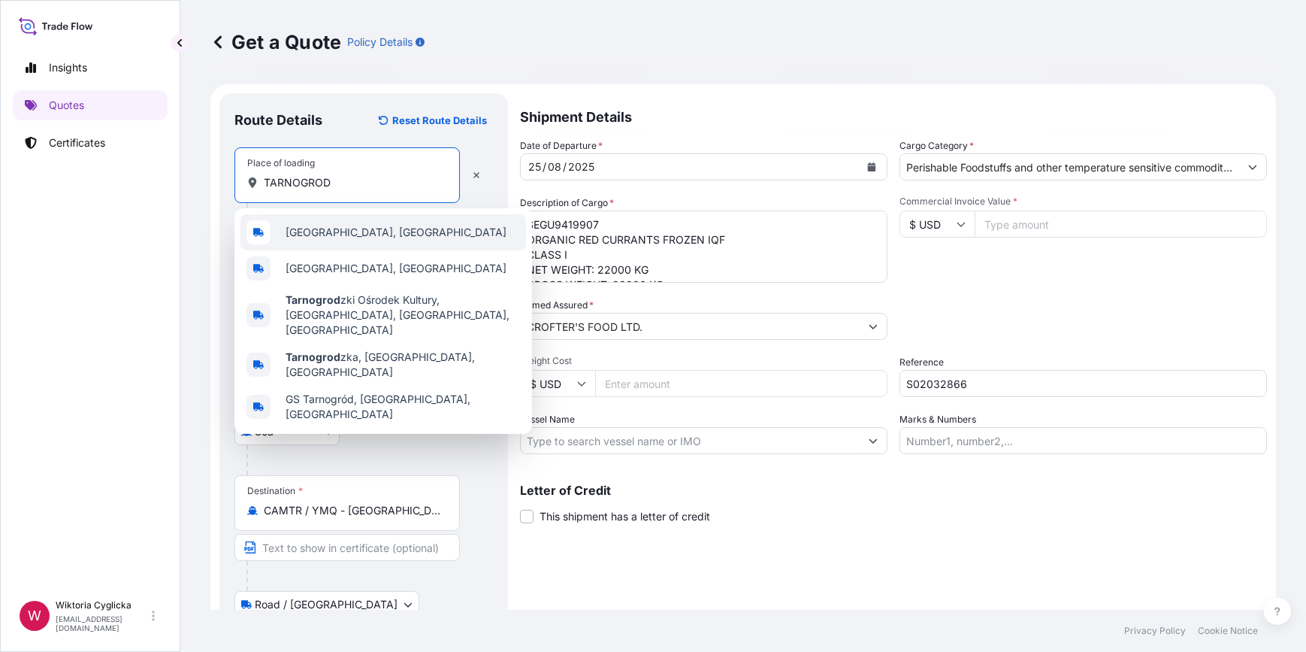
click at [347, 232] on span "[GEOGRAPHIC_DATA], [GEOGRAPHIC_DATA]" at bounding box center [396, 232] width 221 height 15
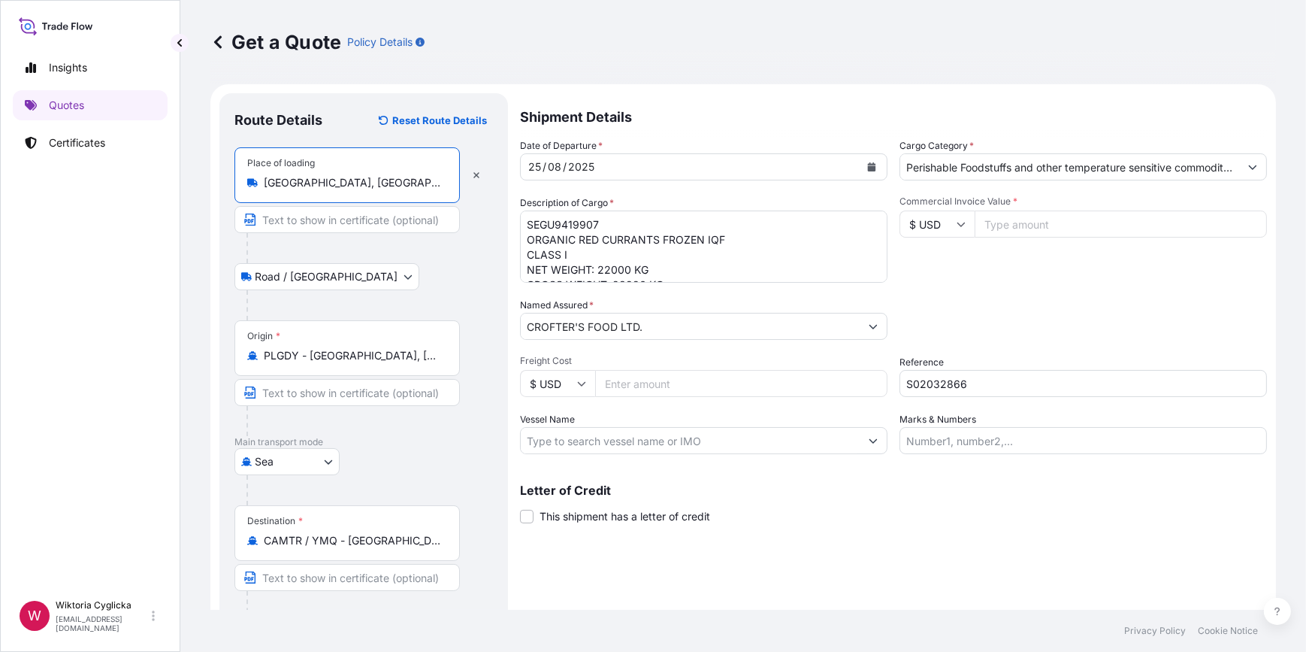
type input "[GEOGRAPHIC_DATA], [GEOGRAPHIC_DATA]"
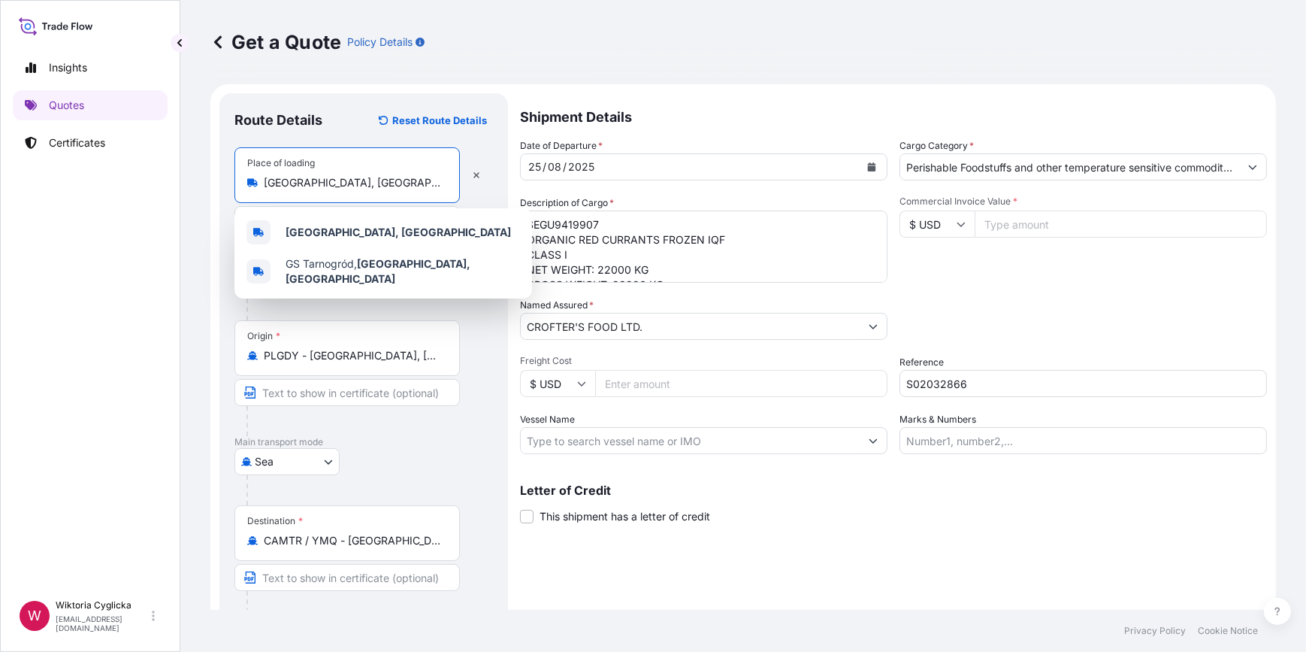
click at [940, 225] on input "$ USD" at bounding box center [937, 223] width 75 height 27
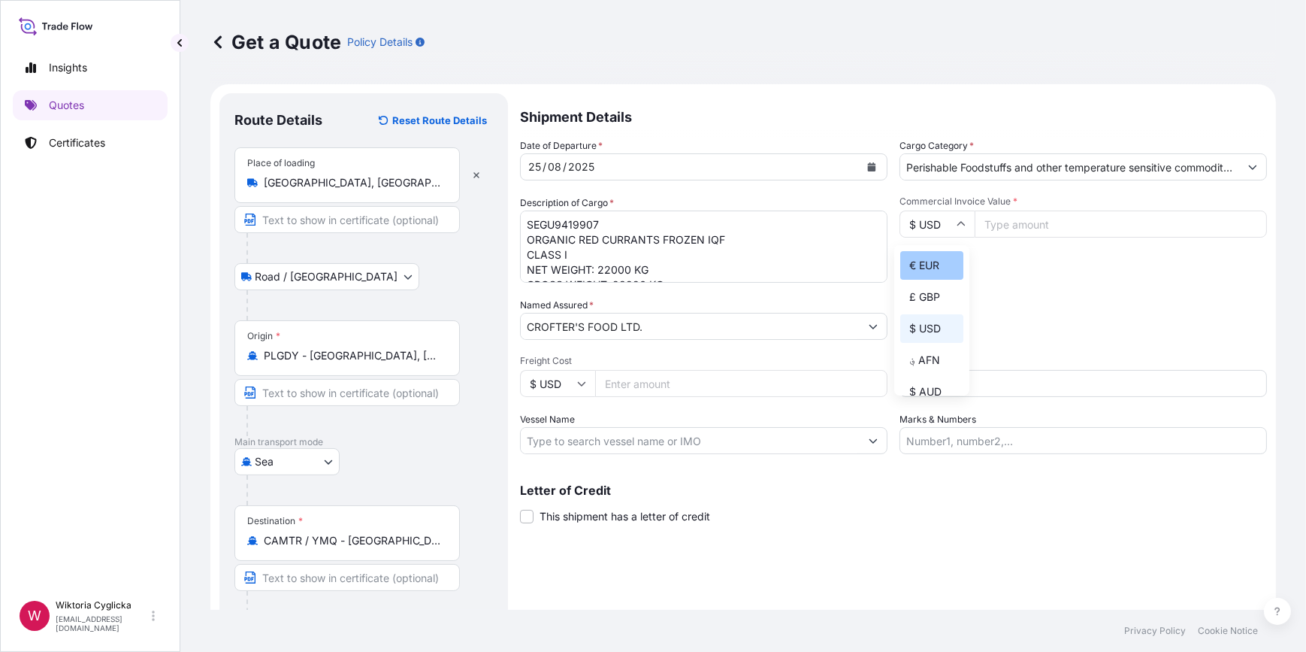
click at [945, 256] on div "€ EUR" at bounding box center [931, 265] width 63 height 29
type input "€ EUR"
click at [1003, 233] on input "Commercial Invoice Value *" at bounding box center [1121, 223] width 292 height 27
paste input "57200.00"
type input "57200.00"
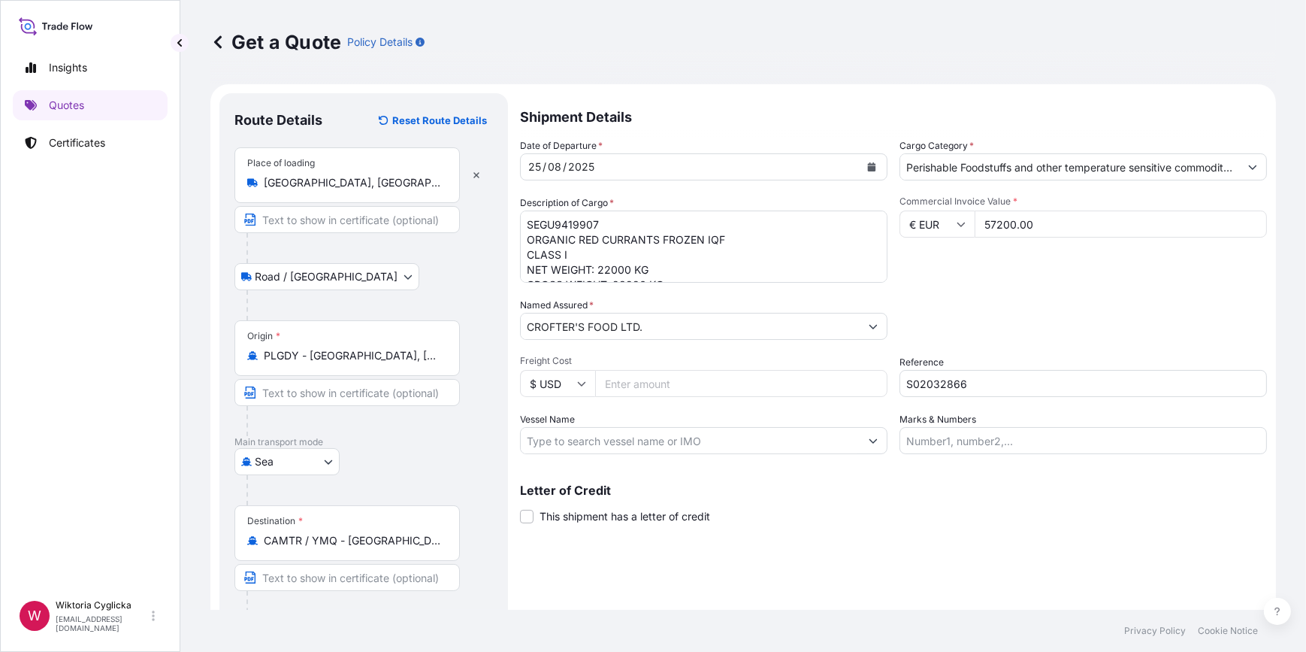
click at [1013, 264] on div "Commercial Invoice Value * € EUR 57200.00" at bounding box center [1084, 238] width 368 height 87
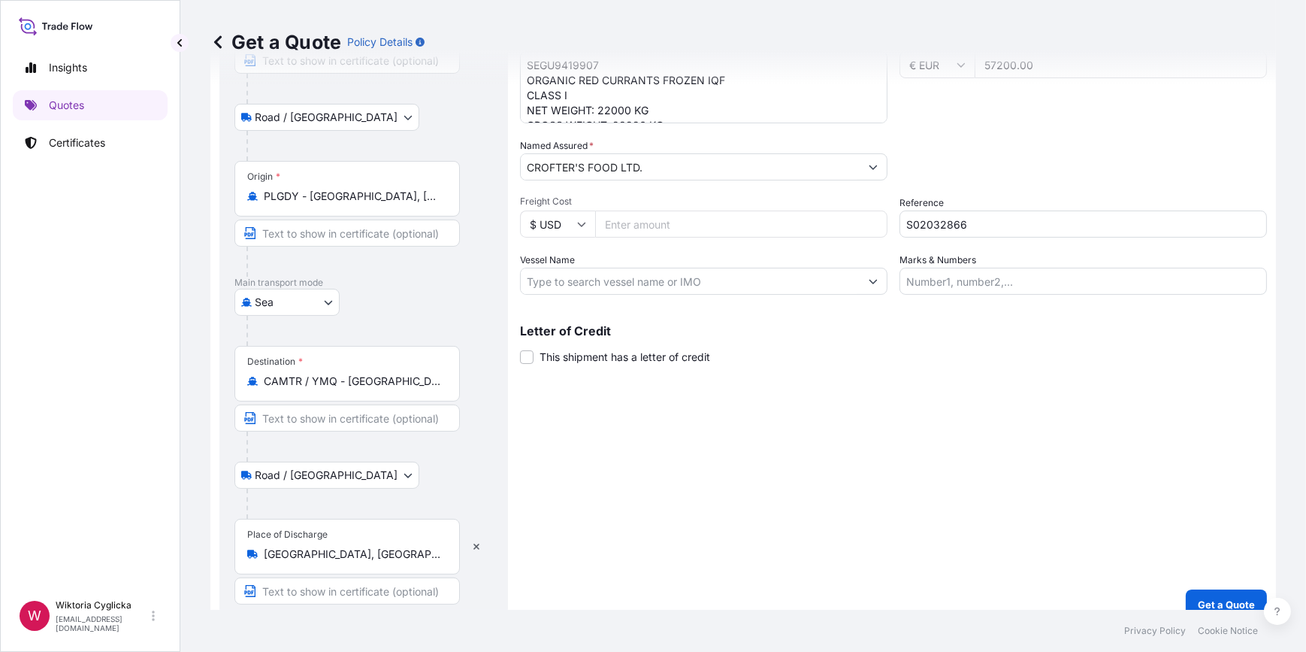
scroll to position [177, 0]
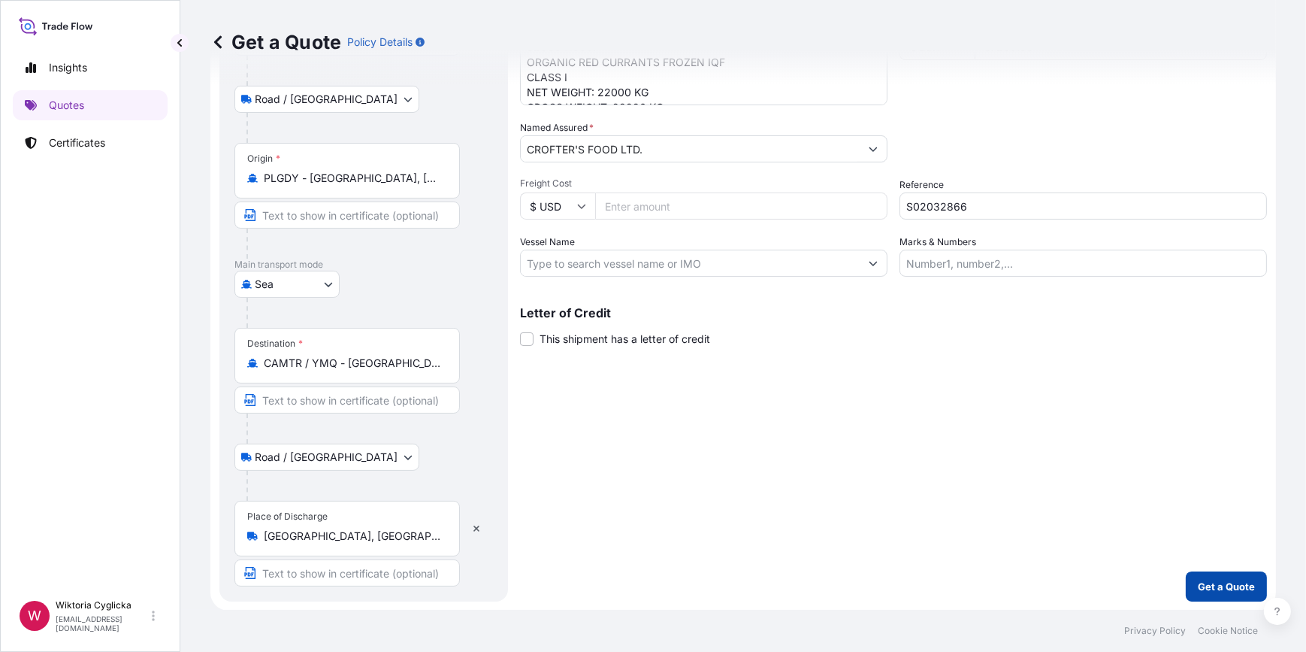
click at [1198, 587] on p "Get a Quote" at bounding box center [1226, 586] width 57 height 15
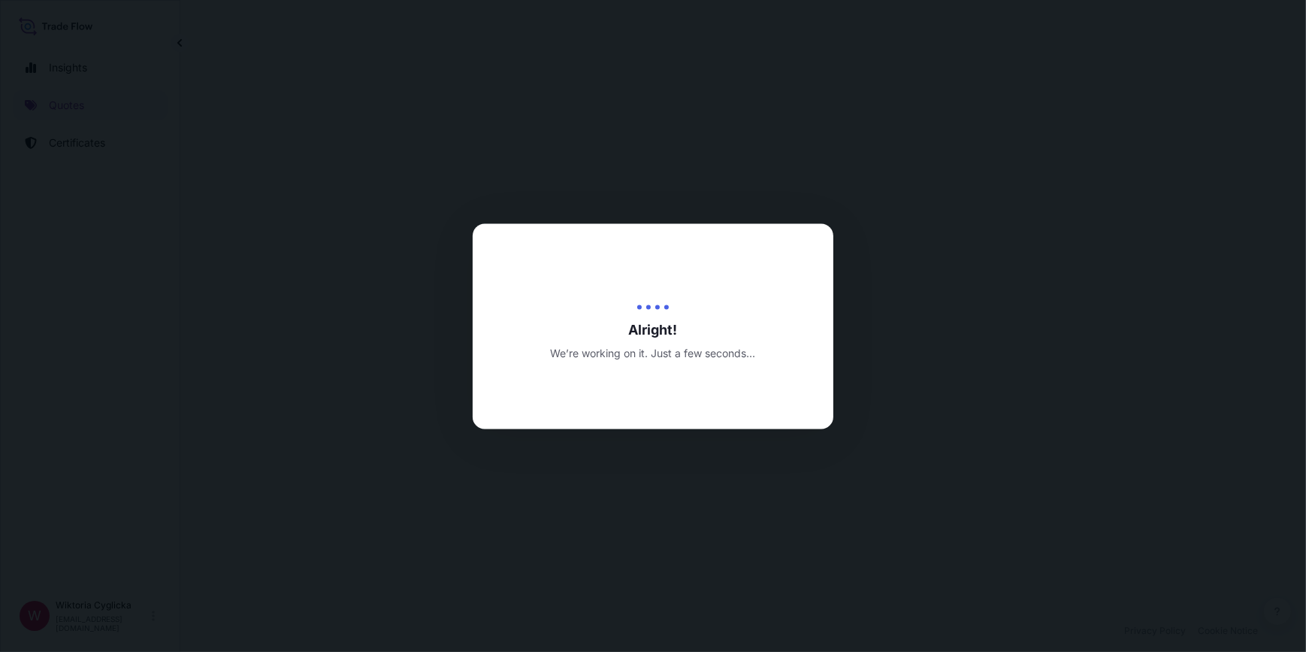
select select "Road / [GEOGRAPHIC_DATA]"
select select "Sea"
select select "Road / [GEOGRAPHIC_DATA]"
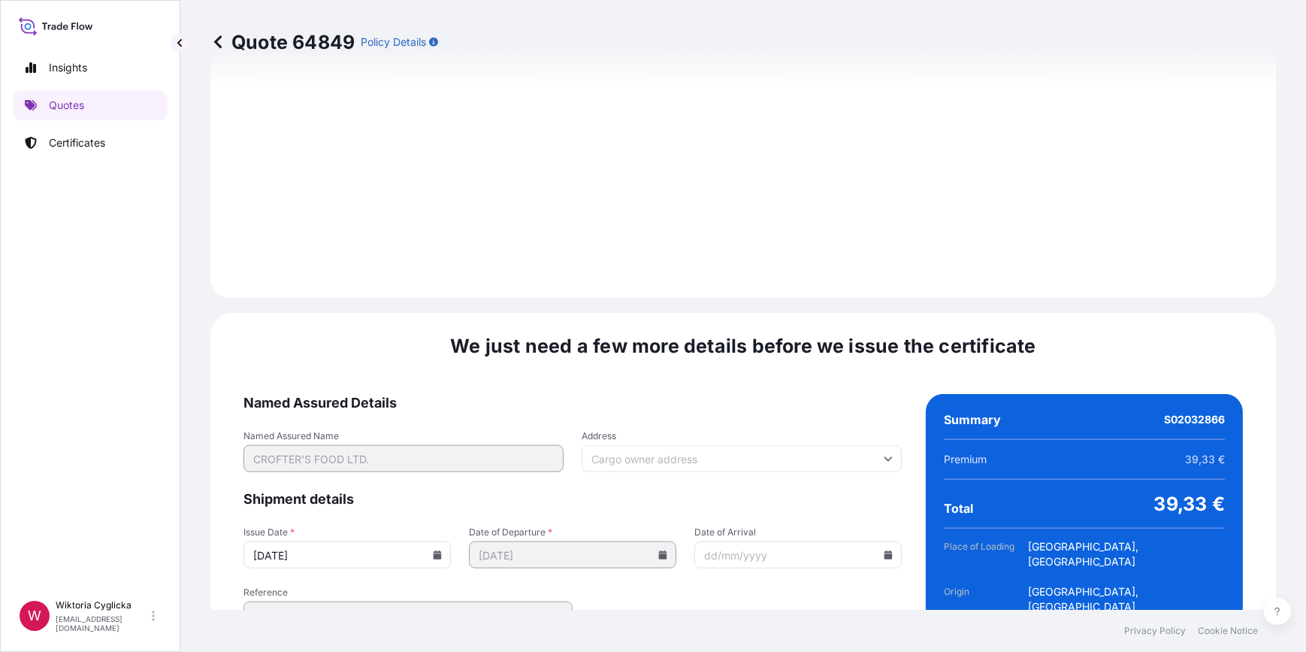
scroll to position [2095, 0]
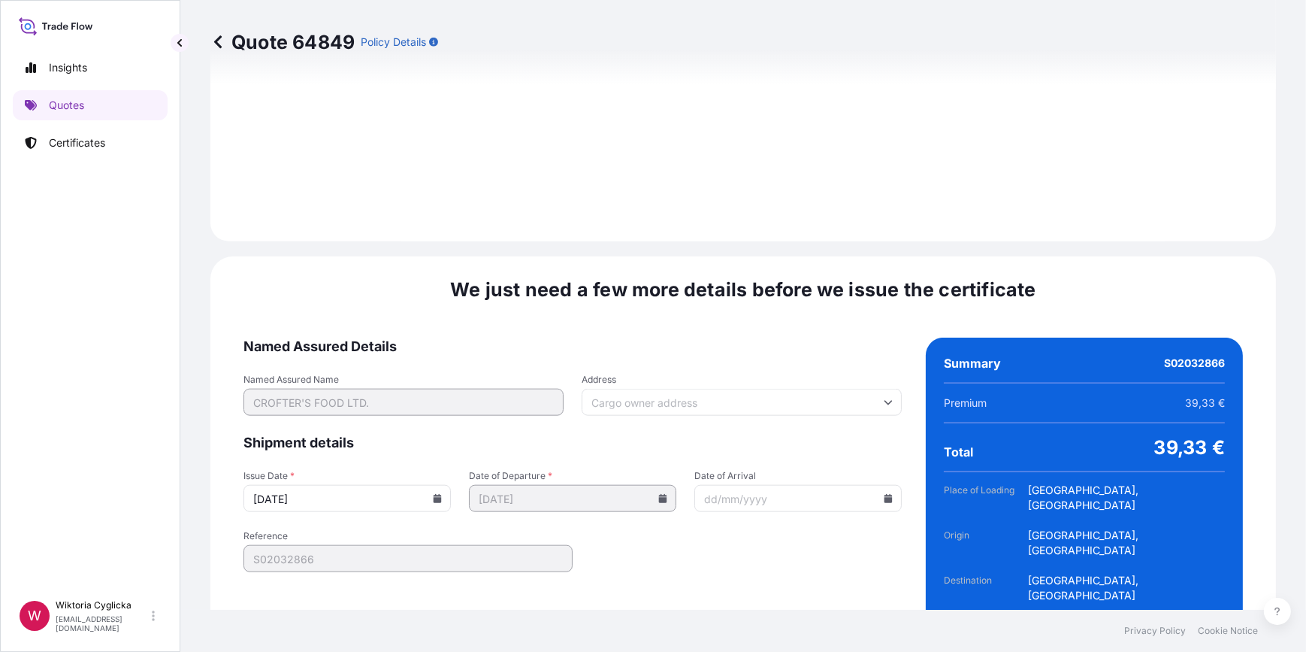
click at [429, 485] on input "[DATE]" at bounding box center [347, 498] width 207 height 27
click at [434, 494] on icon at bounding box center [438, 498] width 8 height 9
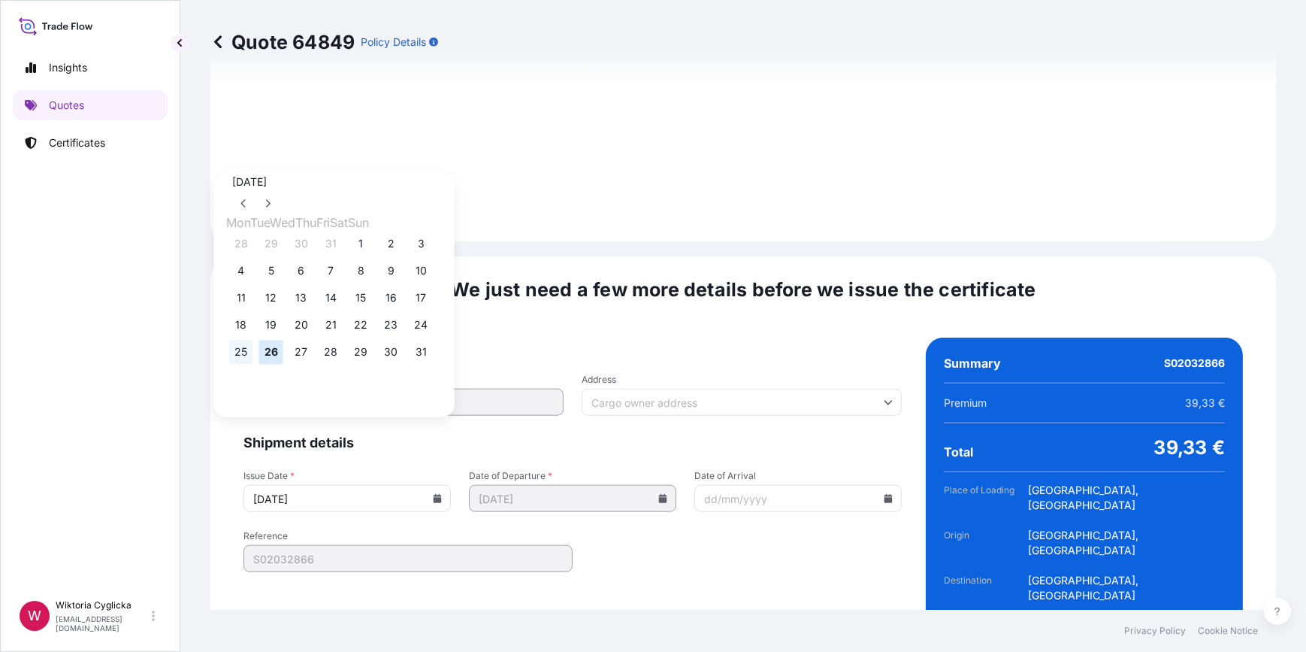
click at [246, 357] on button "25" at bounding box center [241, 352] width 24 height 24
type input "[DATE]"
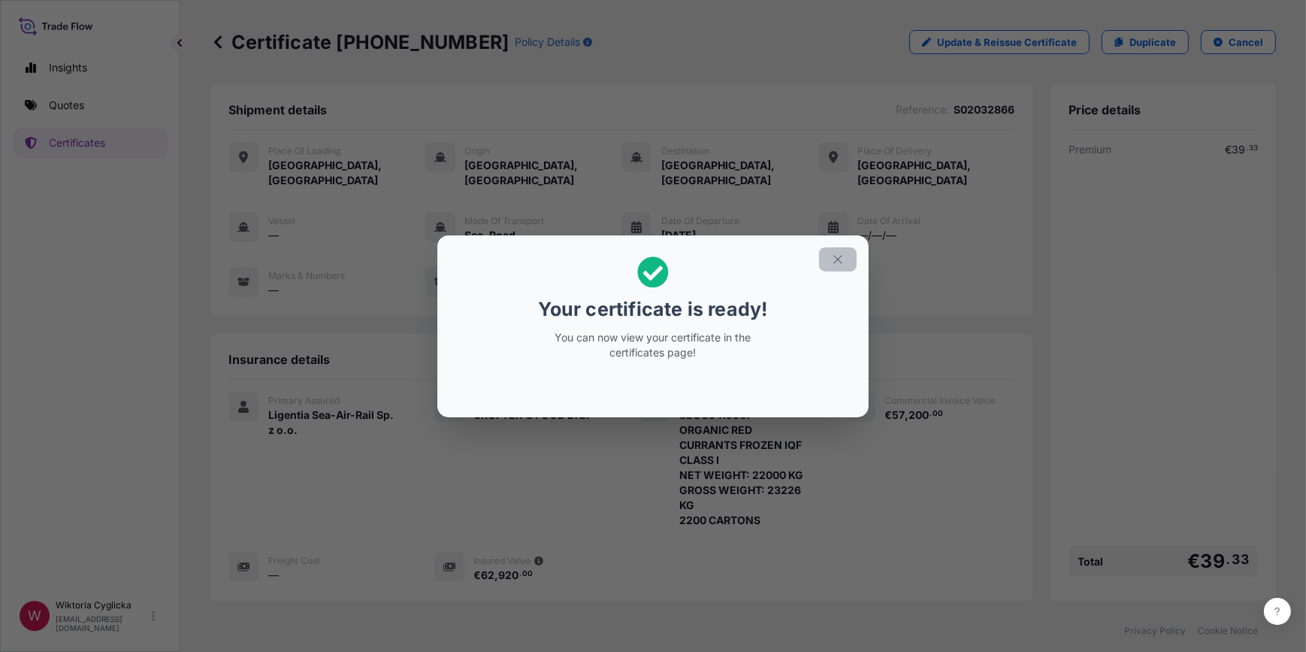
click at [841, 258] on icon "button" at bounding box center [838, 260] width 14 height 14
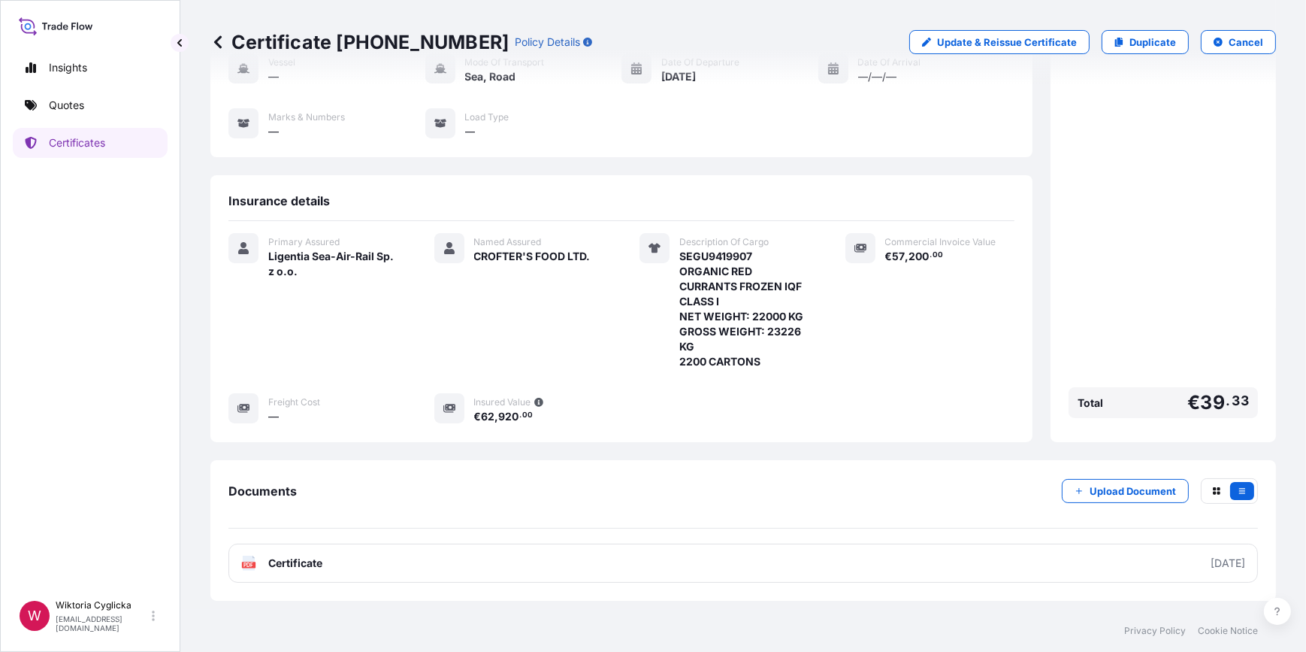
scroll to position [200, 0]
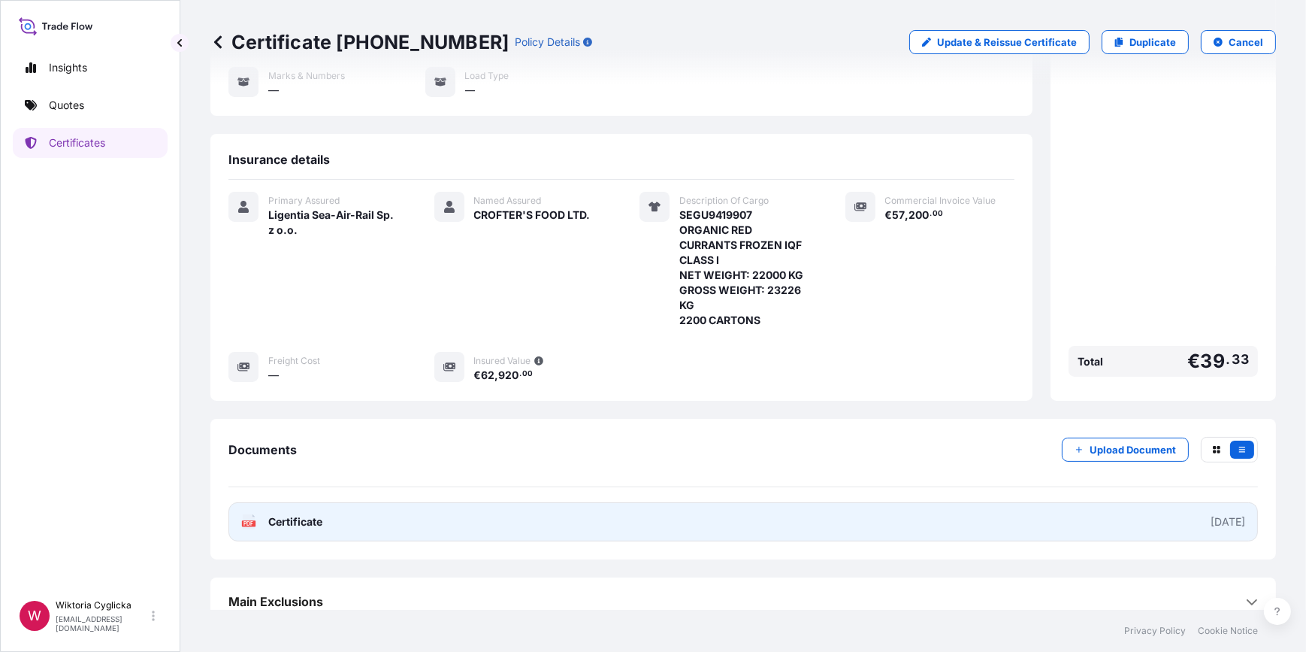
click at [579, 504] on link "PDF Certificate [DATE]" at bounding box center [743, 521] width 1030 height 39
